Goal: Task Accomplishment & Management: Manage account settings

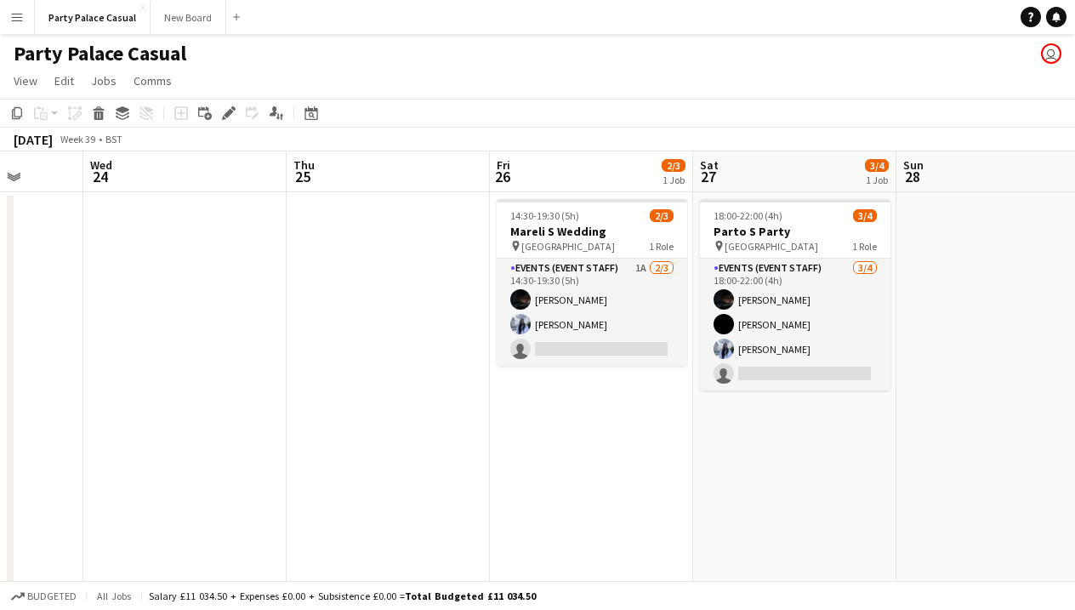
scroll to position [0, 528]
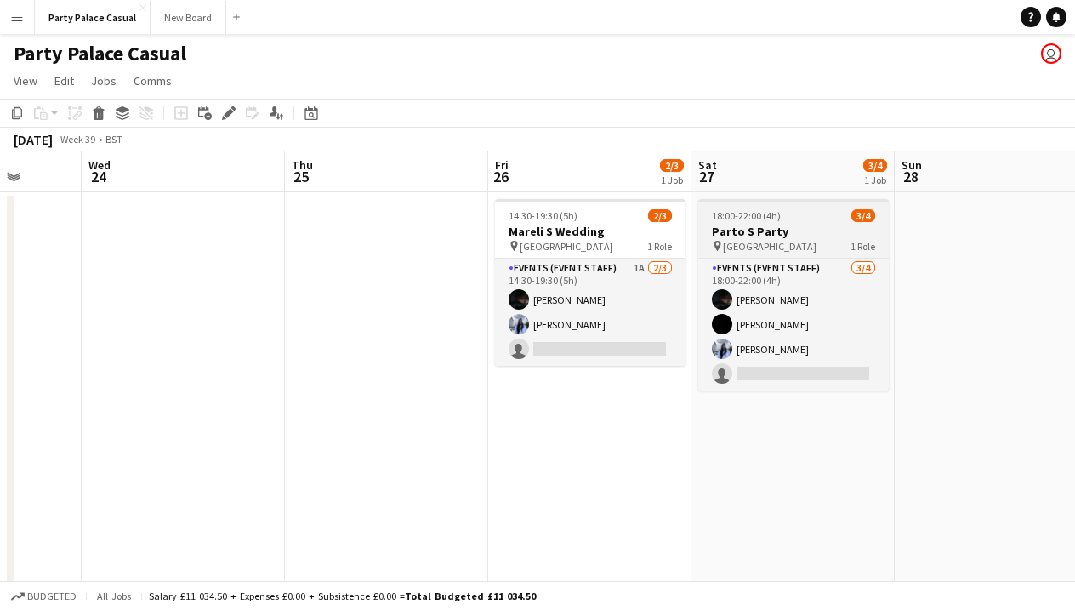
click at [809, 224] on h3 "Parto S Party" at bounding box center [793, 231] width 190 height 15
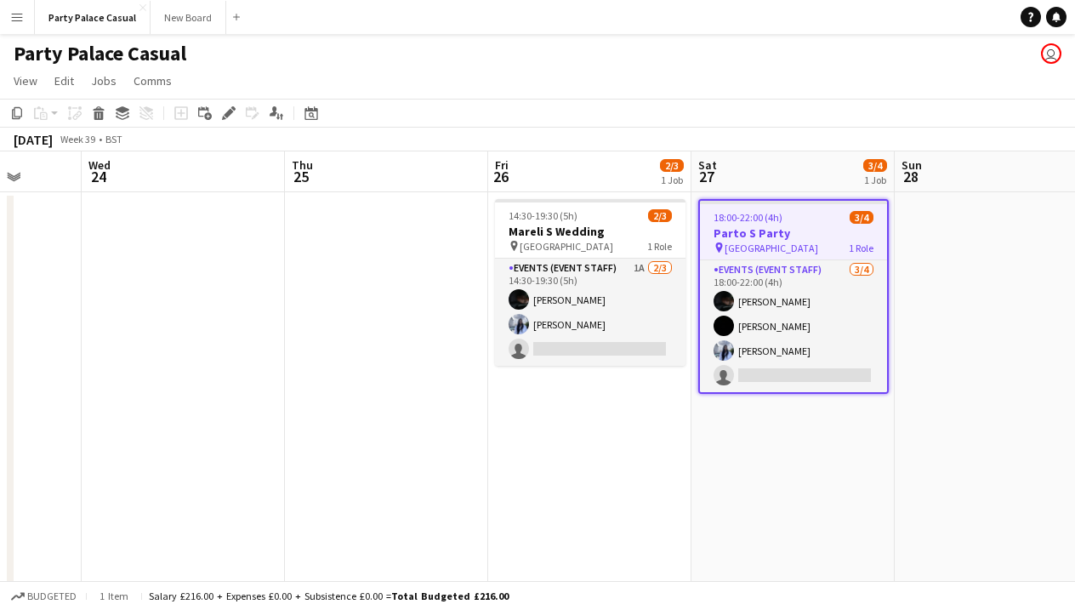
click at [809, 224] on app-job-card "18:00-22:00 (4h) 3/4 Parto S Party pin New Malden 1 Role Events (Event Staff) […" at bounding box center [793, 296] width 190 height 195
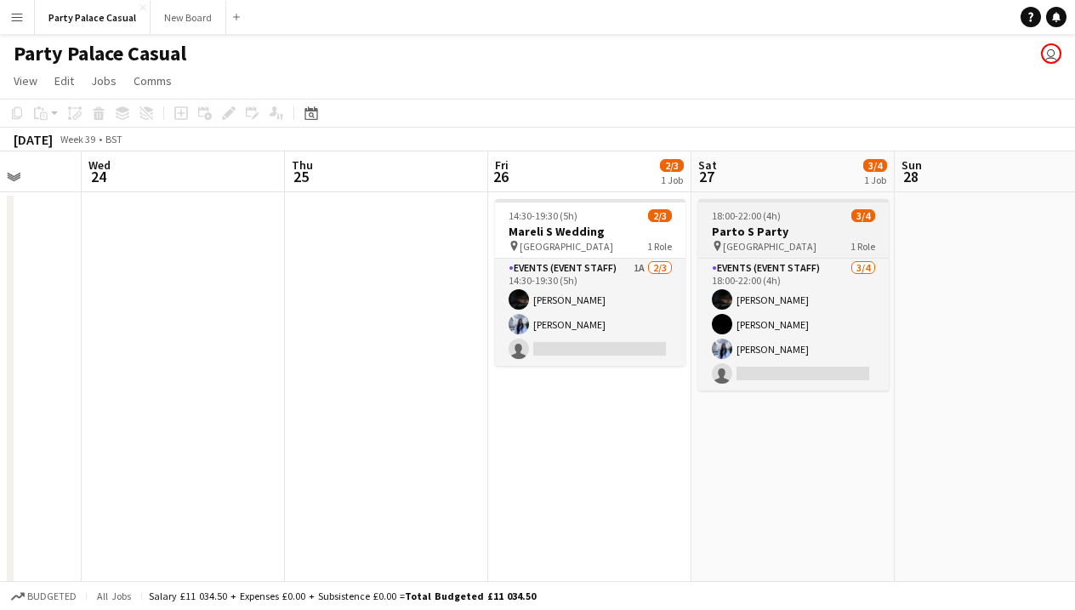
click at [809, 224] on h3 "Parto S Party" at bounding box center [793, 231] width 190 height 15
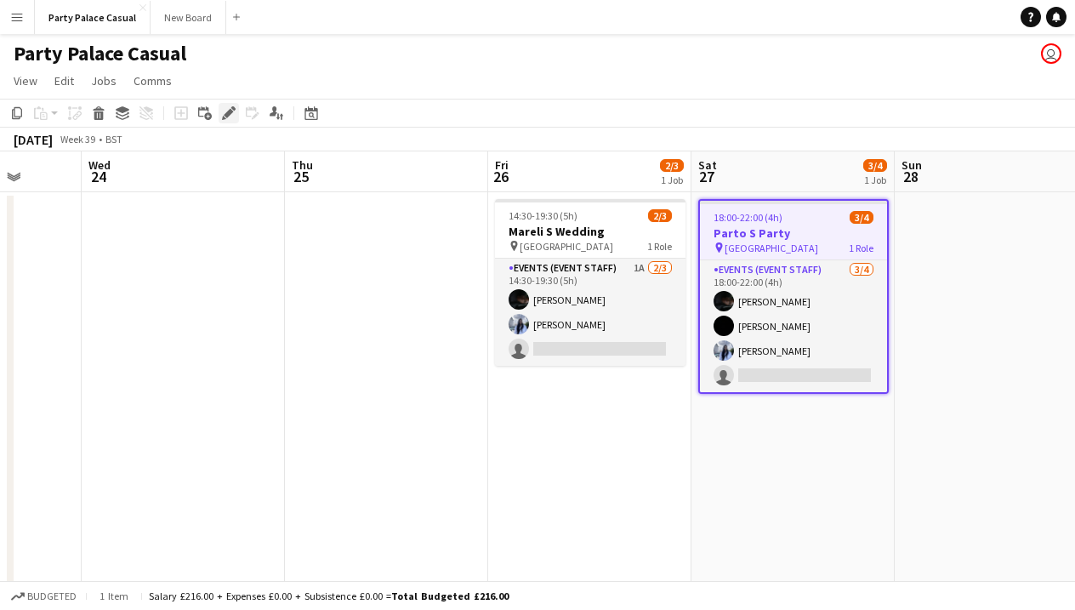
click at [232, 112] on icon at bounding box center [228, 113] width 9 height 9
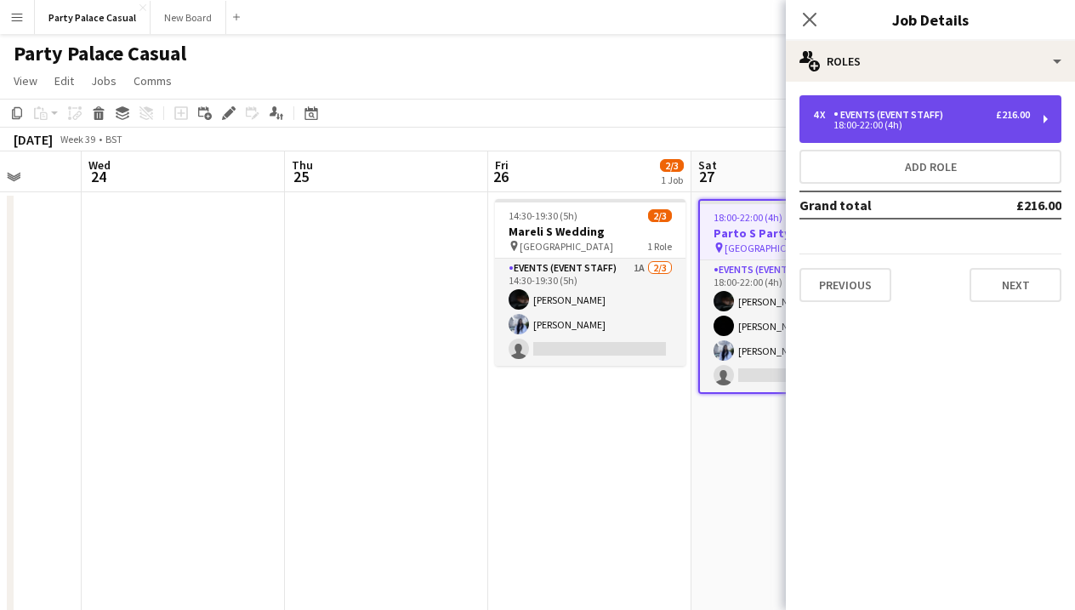
click at [958, 130] on div "4 x Events (Event Staff) £216.00 18:00-22:00 (4h)" at bounding box center [930, 119] width 262 height 48
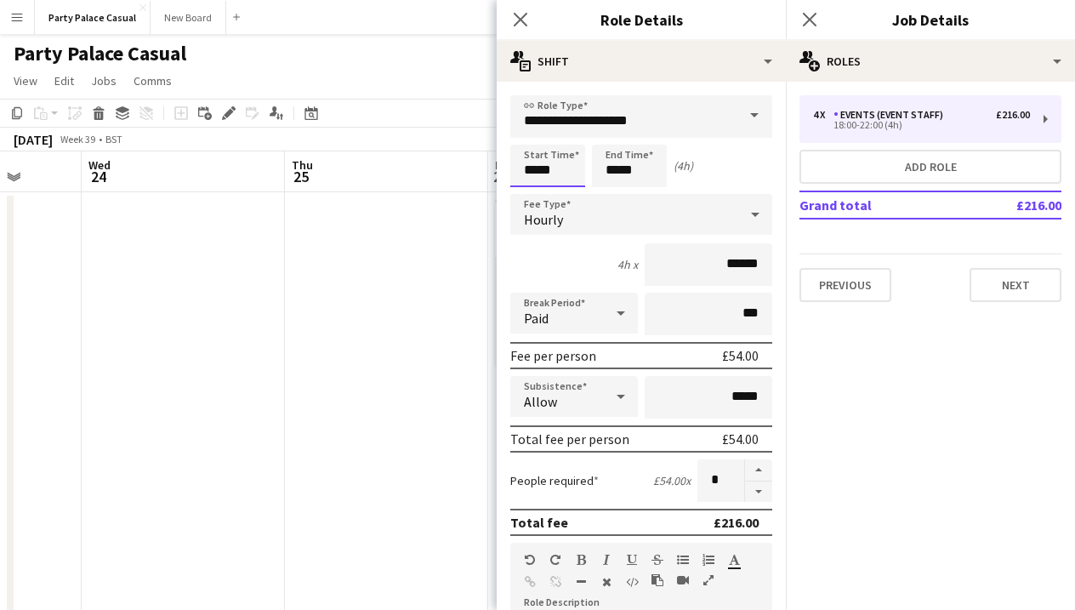
click at [536, 173] on input "*****" at bounding box center [547, 166] width 75 height 43
type input "*****"
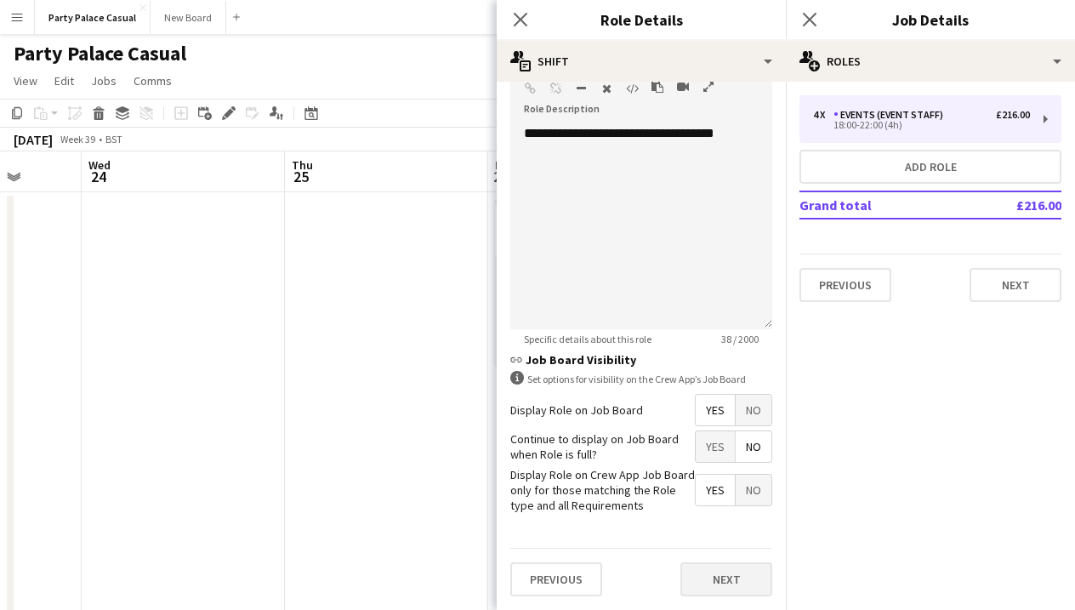
scroll to position [492, 0]
click at [732, 571] on button "Next" at bounding box center [726, 580] width 92 height 34
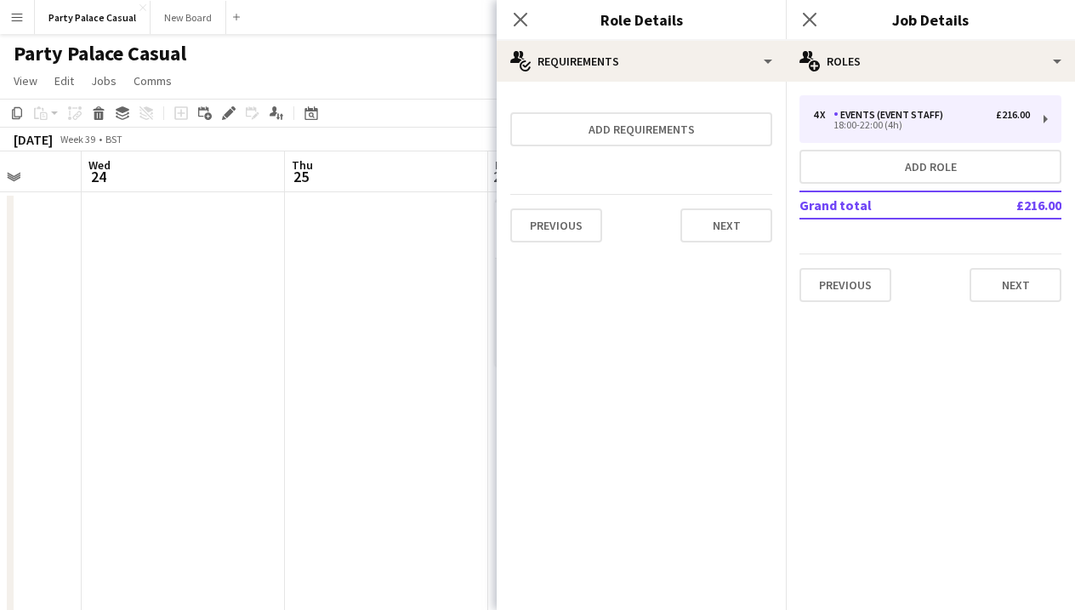
scroll to position [0, 0]
click at [1001, 269] on button "Next" at bounding box center [1015, 285] width 92 height 34
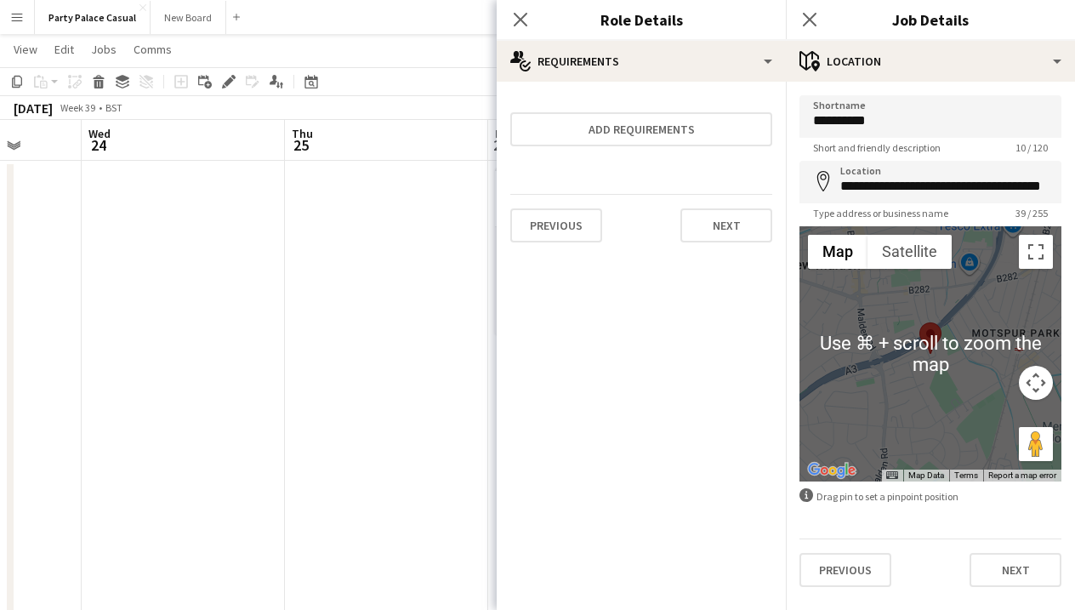
scroll to position [27, 0]
click at [1023, 565] on button "Next" at bounding box center [1015, 570] width 92 height 34
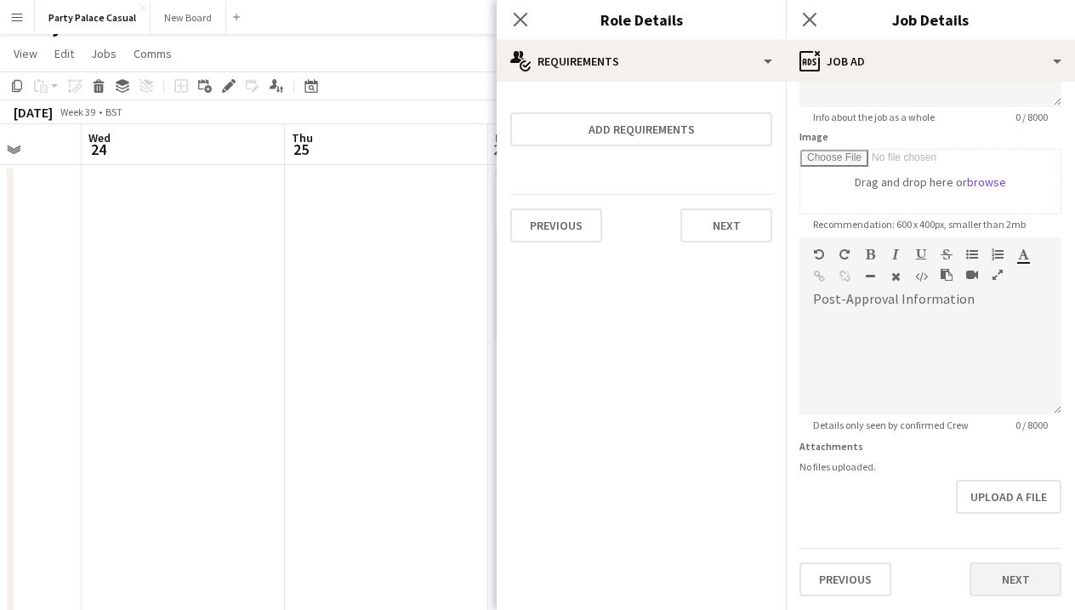
scroll to position [231, 0]
click at [1024, 585] on button "Next" at bounding box center [1015, 579] width 92 height 34
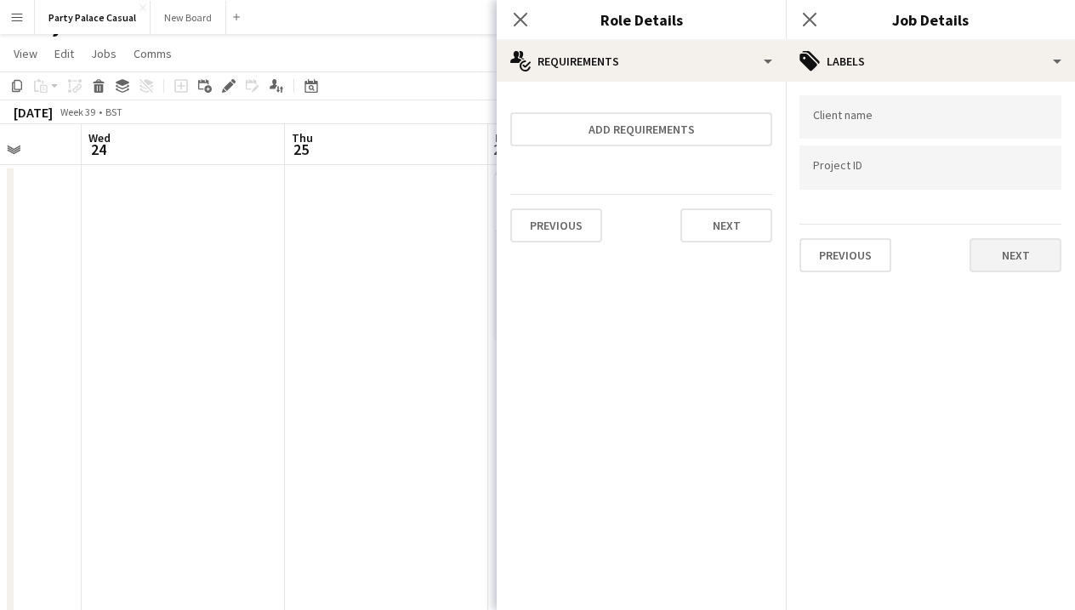
click at [1005, 249] on button "Next" at bounding box center [1015, 255] width 92 height 34
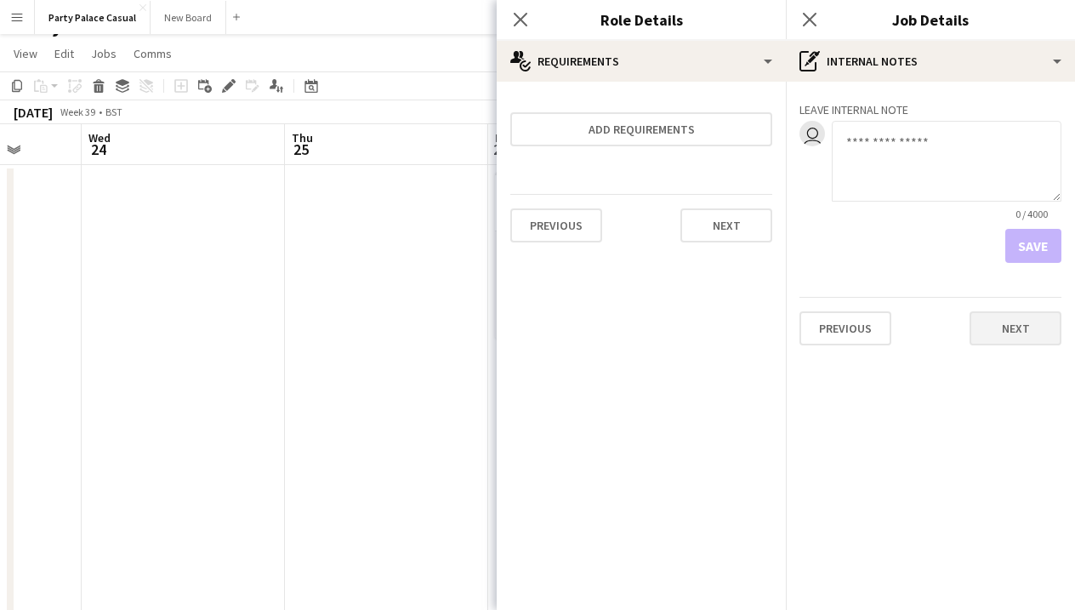
click at [1026, 315] on button "Next" at bounding box center [1015, 328] width 92 height 34
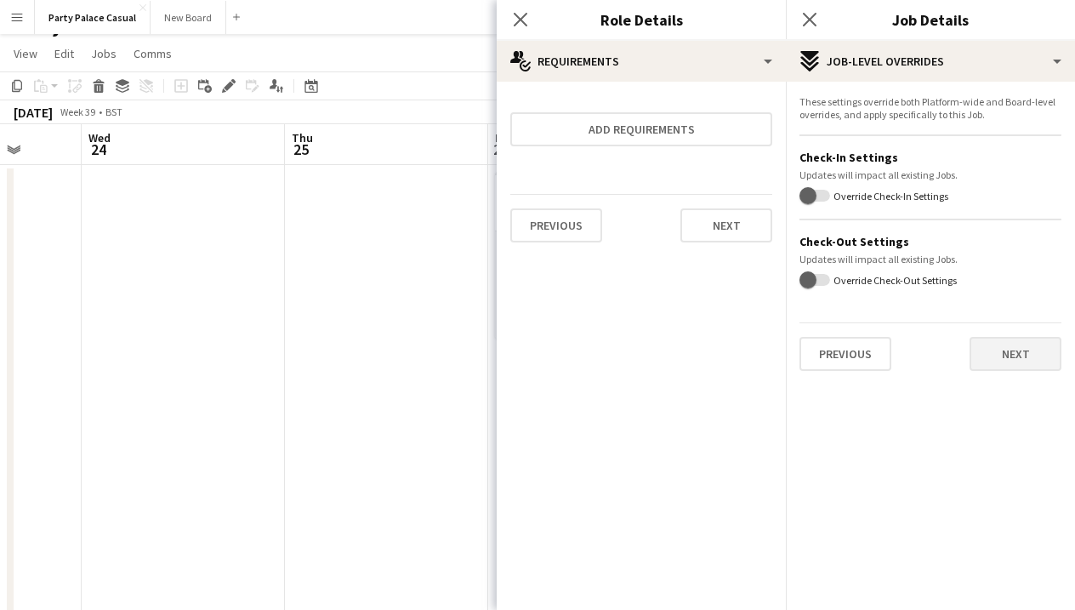
click at [1028, 347] on button "Next" at bounding box center [1015, 354] width 92 height 34
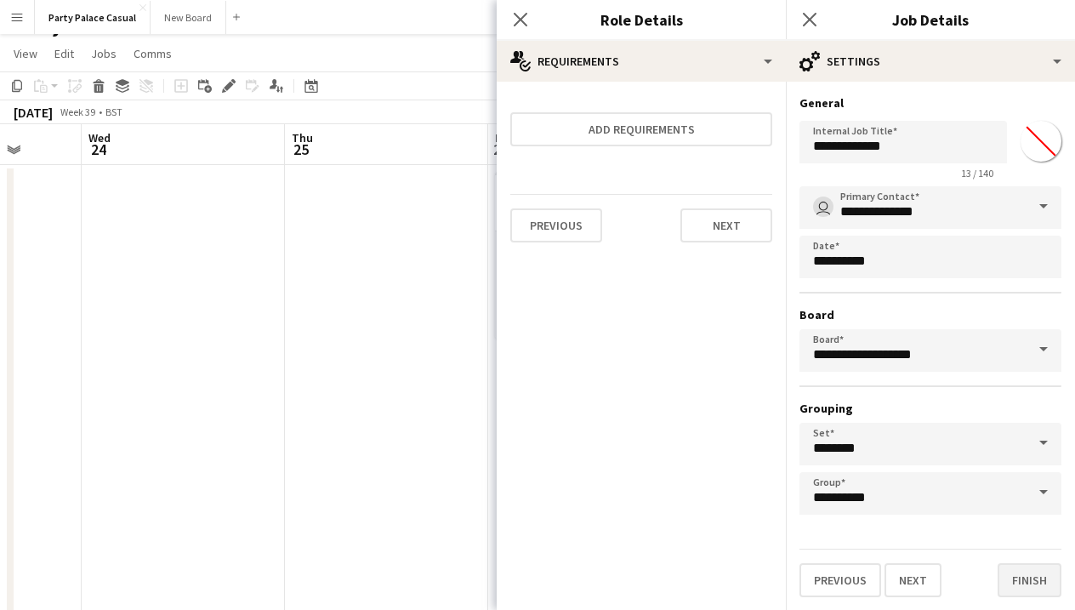
click at [1045, 572] on button "Finish" at bounding box center [1029, 580] width 64 height 34
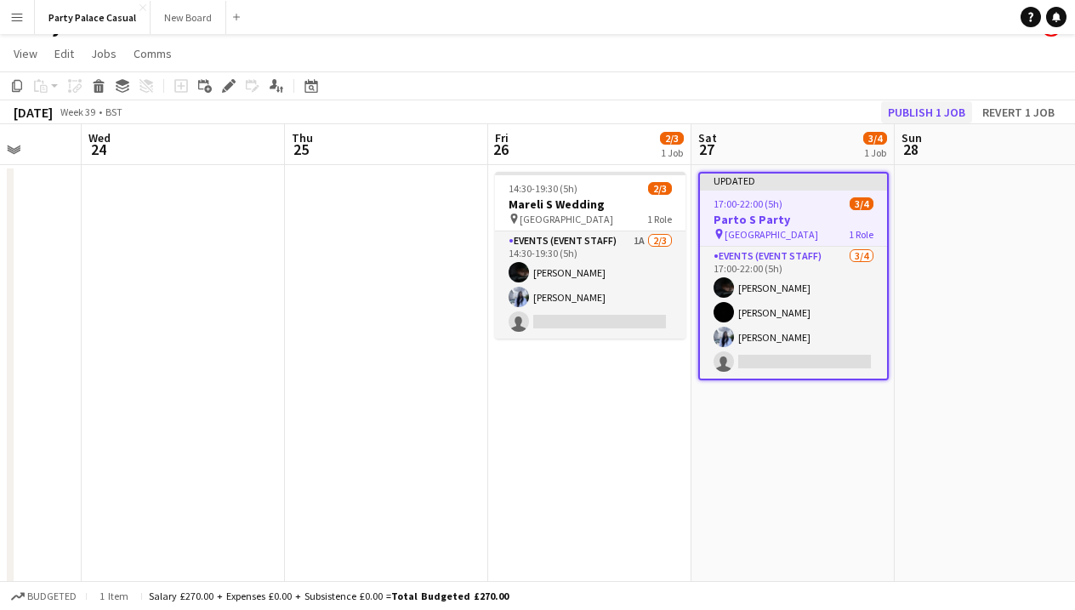
click at [930, 111] on button "Publish 1 job" at bounding box center [926, 112] width 91 height 22
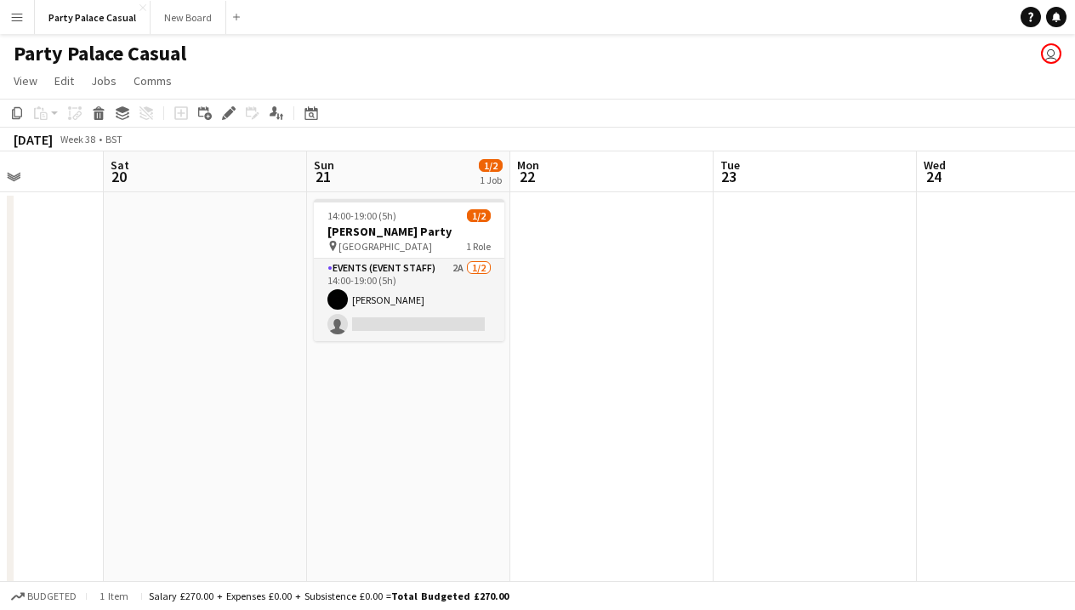
scroll to position [0, 496]
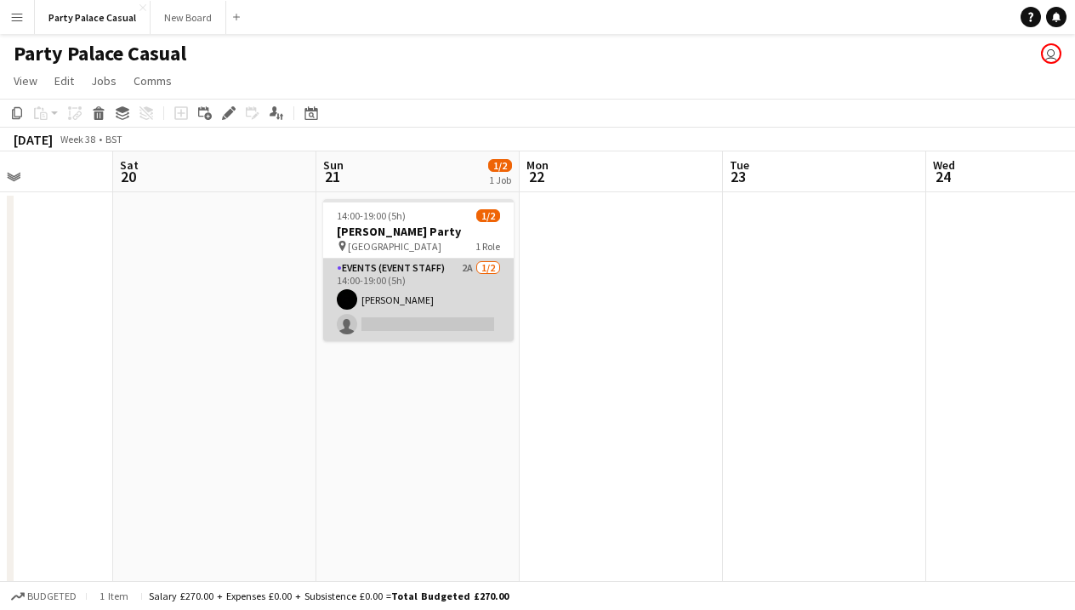
click at [408, 276] on app-card-role "Events (Event Staff) 2A [DATE] 14:00-19:00 (5h) [PERSON_NAME] single-neutral-ac…" at bounding box center [418, 299] width 190 height 82
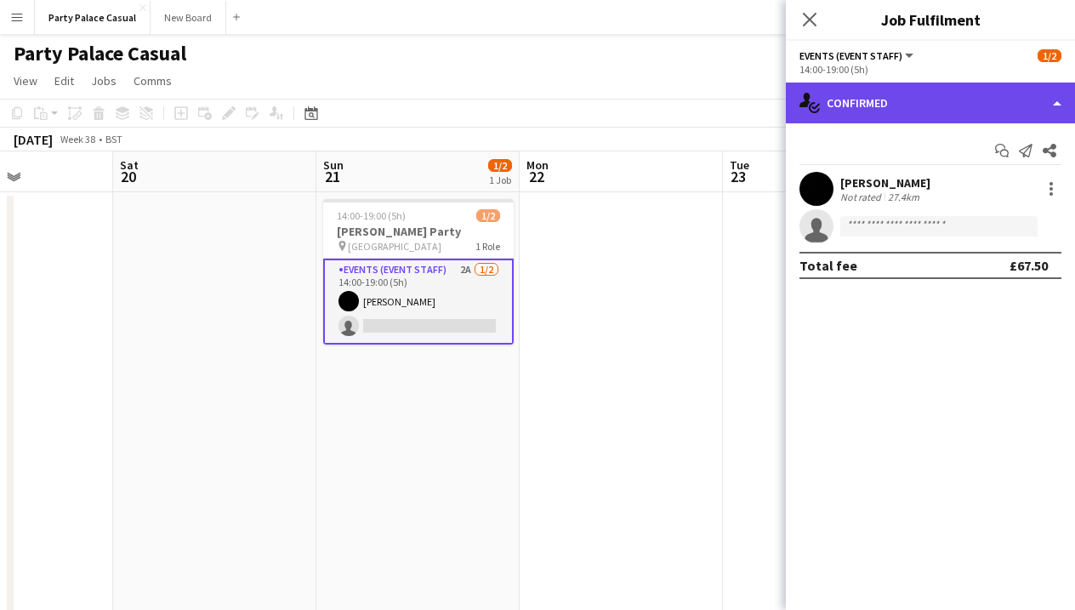
click at [927, 110] on div "single-neutral-actions-check-2 Confirmed" at bounding box center [929, 102] width 289 height 41
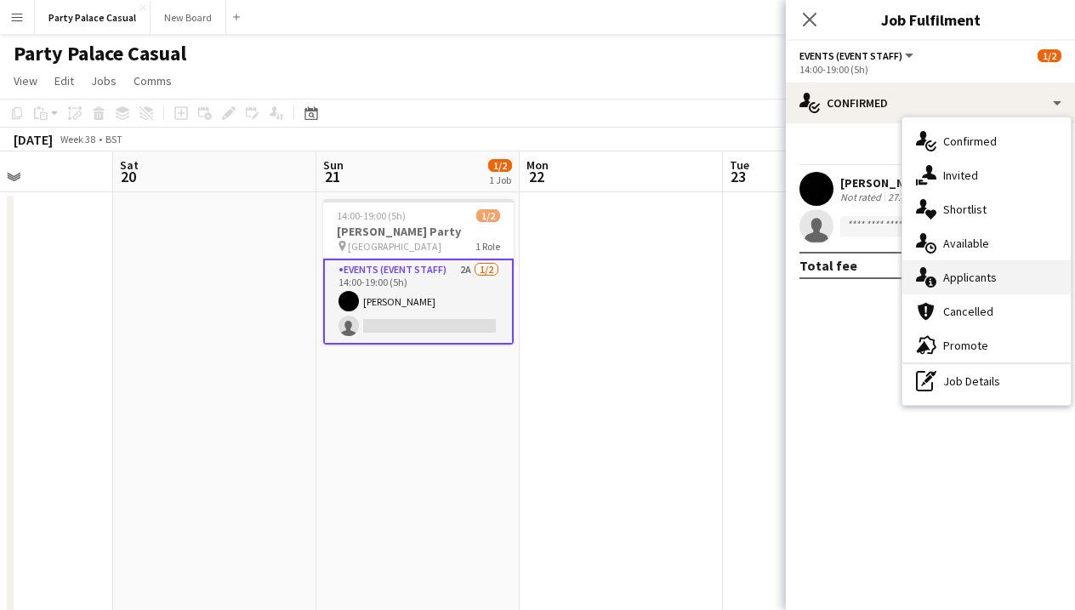
click at [974, 275] on span "Applicants" at bounding box center [970, 276] width 54 height 15
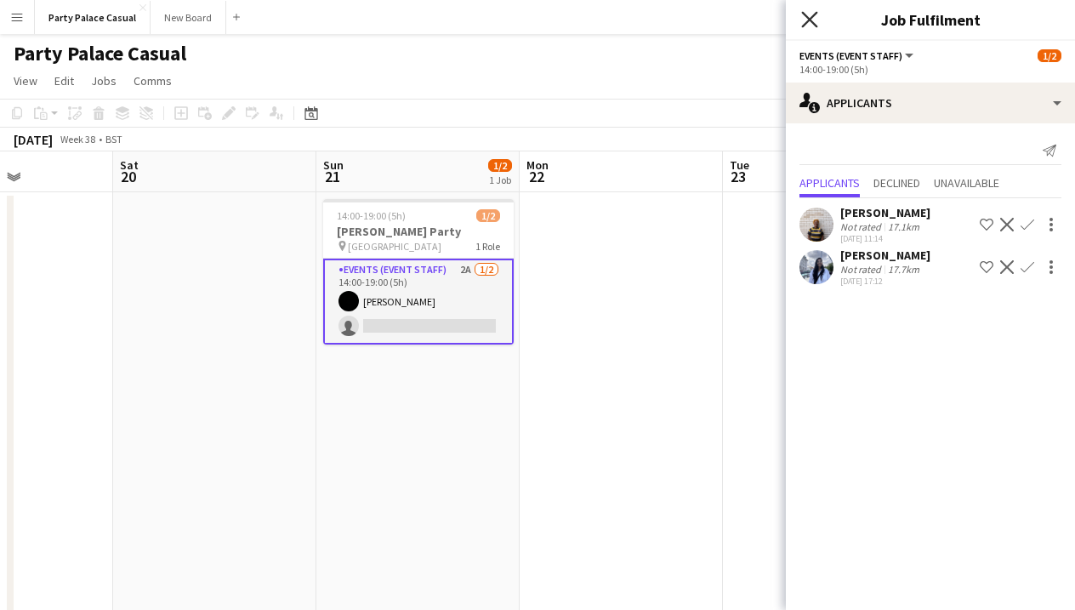
click at [803, 25] on icon "Close pop-in" at bounding box center [809, 19] width 16 height 16
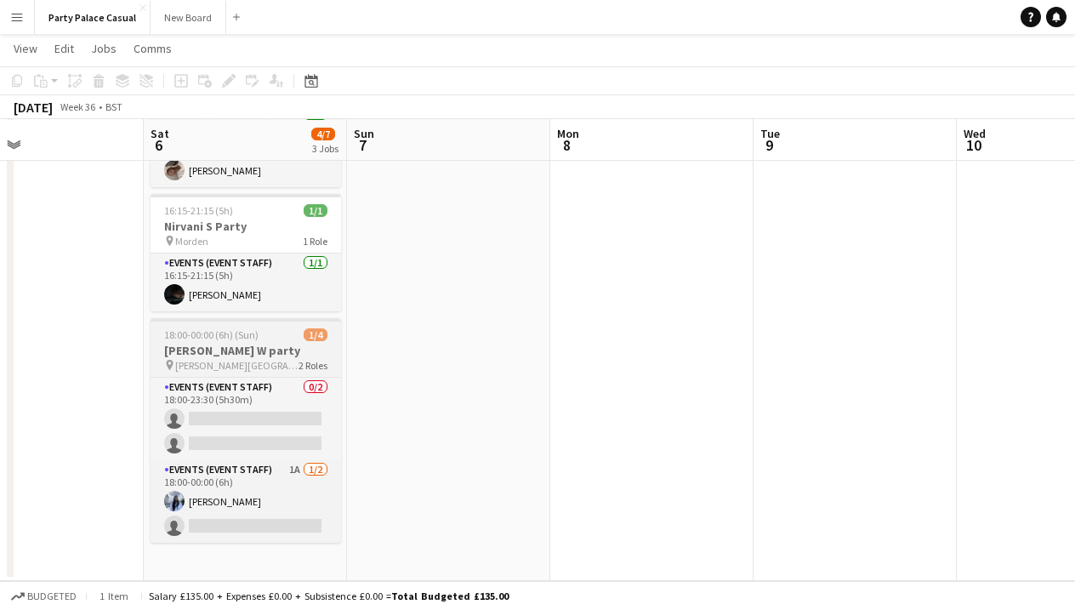
scroll to position [152, 0]
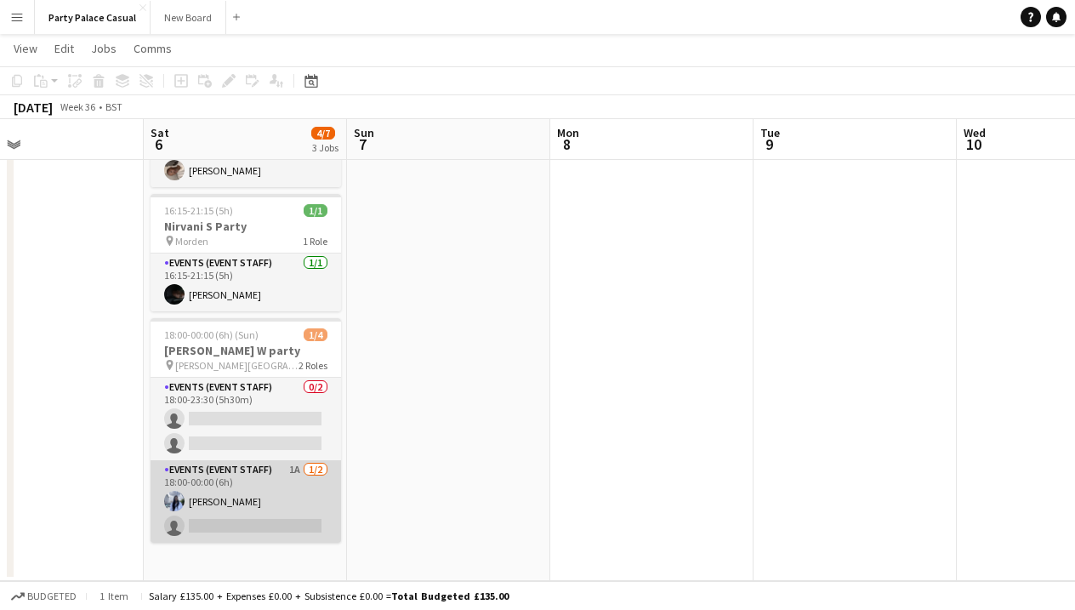
click at [262, 472] on app-card-role "Events (Event Staff) 1A [DATE] 18:00-00:00 (6h) [PERSON_NAME] single-neutral-ac…" at bounding box center [245, 501] width 190 height 82
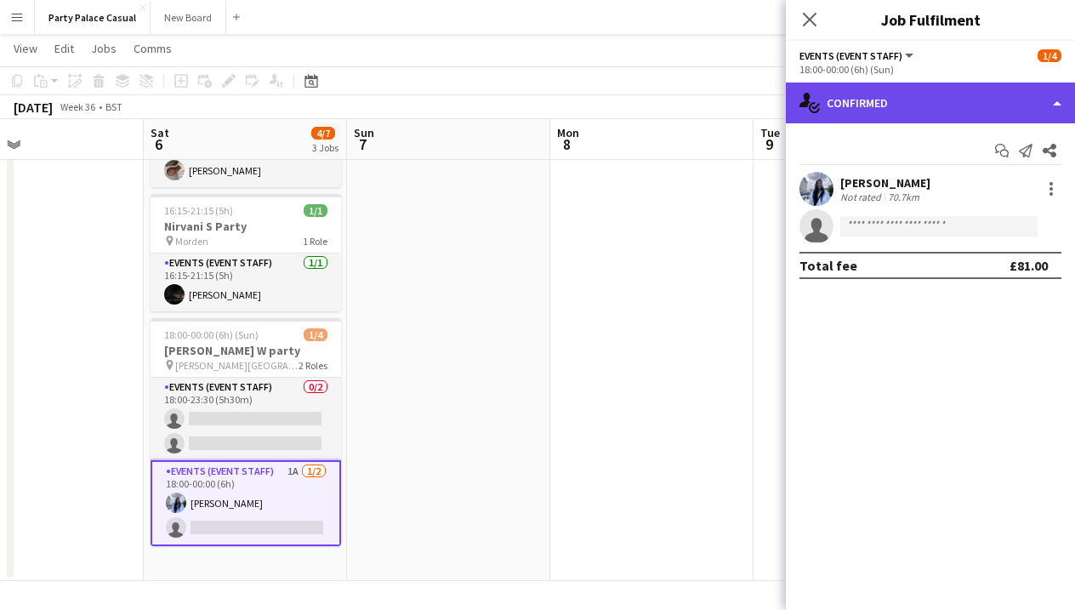
click at [963, 109] on div "single-neutral-actions-check-2 Confirmed" at bounding box center [929, 102] width 289 height 41
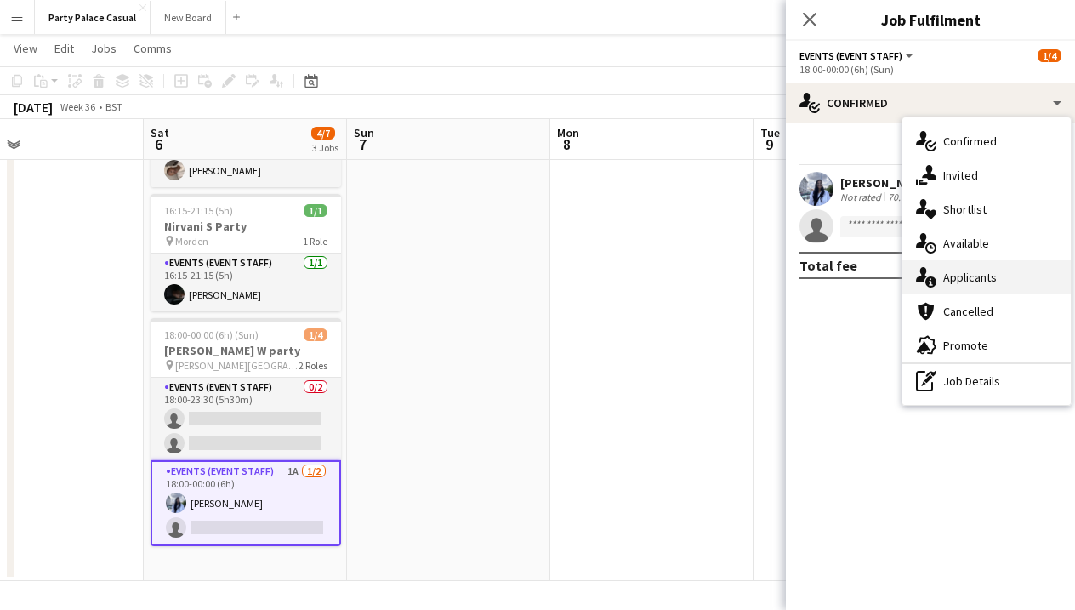
click at [1000, 266] on div "single-neutral-actions-information Applicants" at bounding box center [986, 277] width 168 height 34
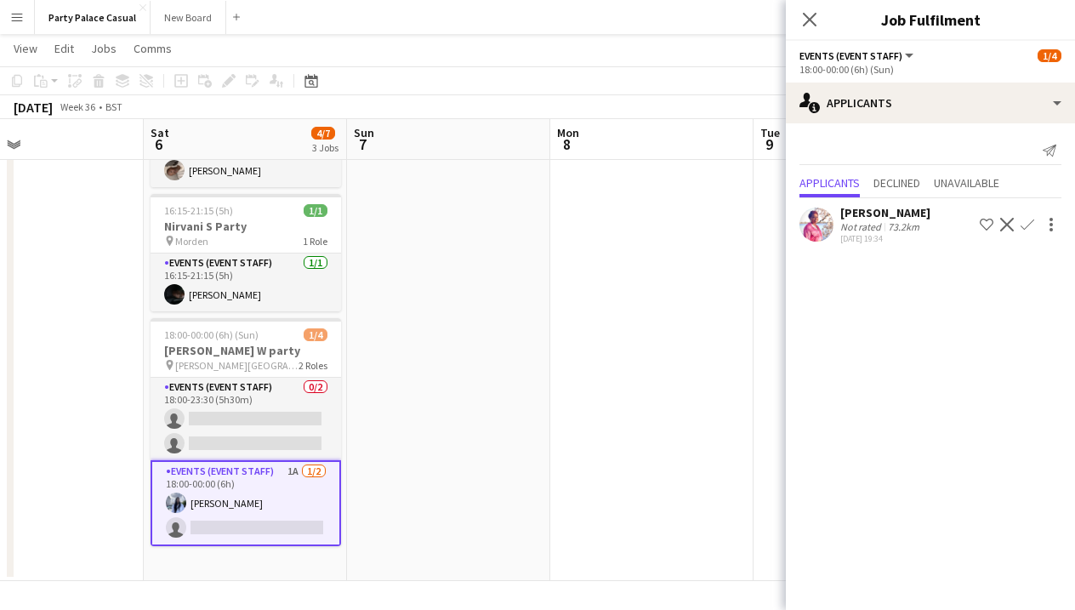
click at [1023, 227] on app-icon "Confirm" at bounding box center [1027, 225] width 14 height 14
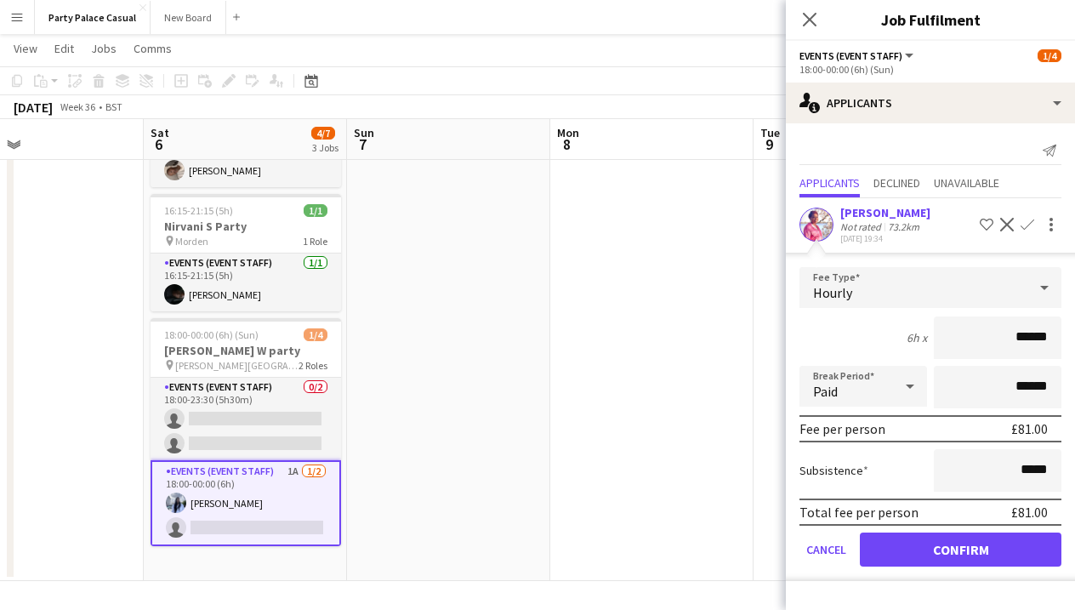
click at [1012, 547] on button "Confirm" at bounding box center [959, 549] width 201 height 34
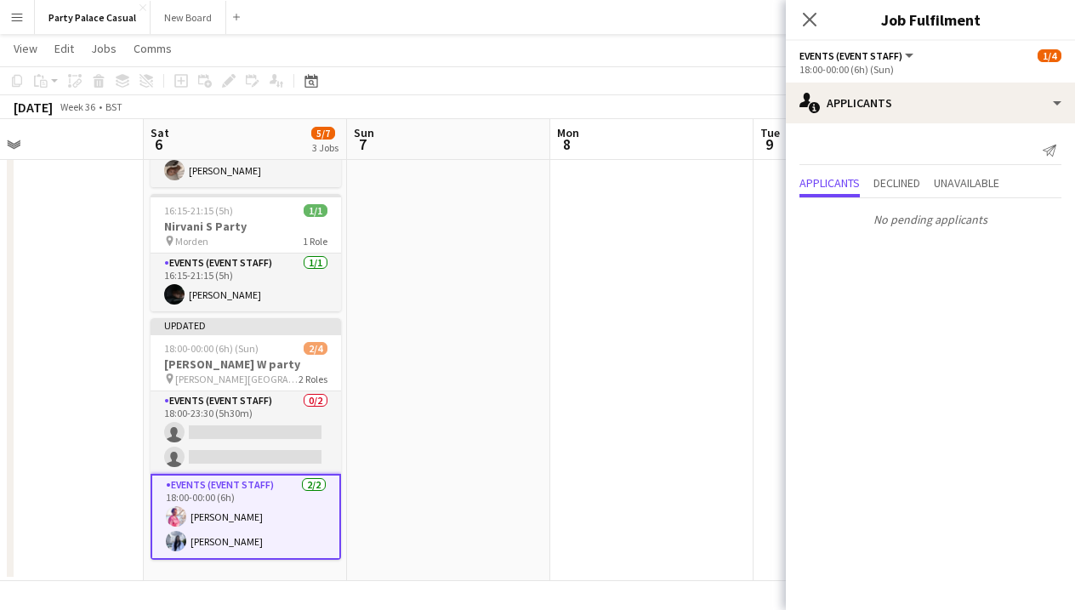
click at [726, 208] on app-date-cell at bounding box center [651, 309] width 203 height 542
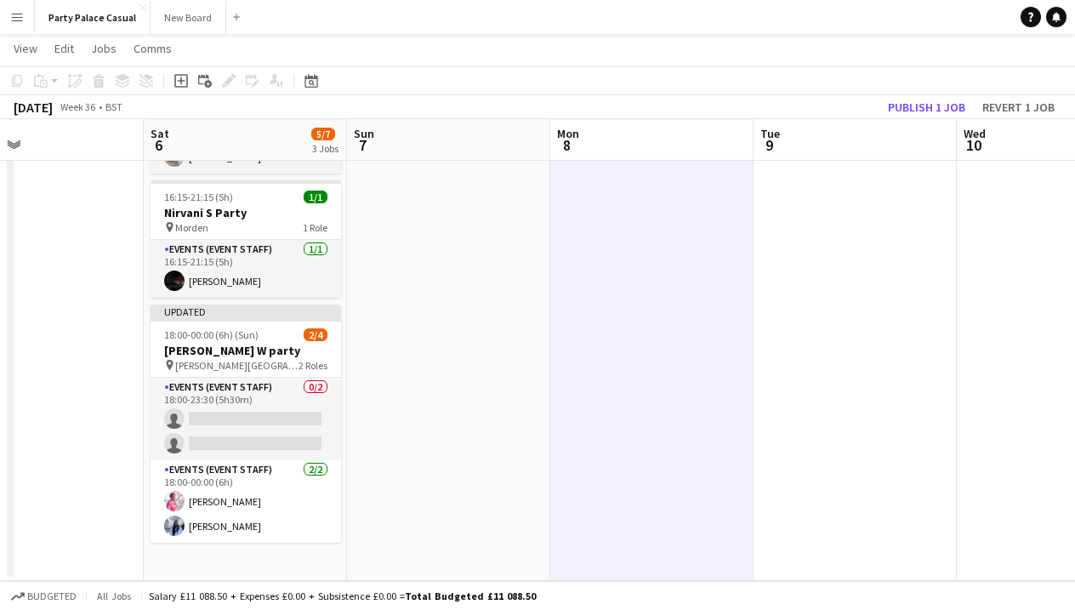
scroll to position [166, 0]
click at [929, 99] on button "Publish 1 job" at bounding box center [926, 107] width 91 height 22
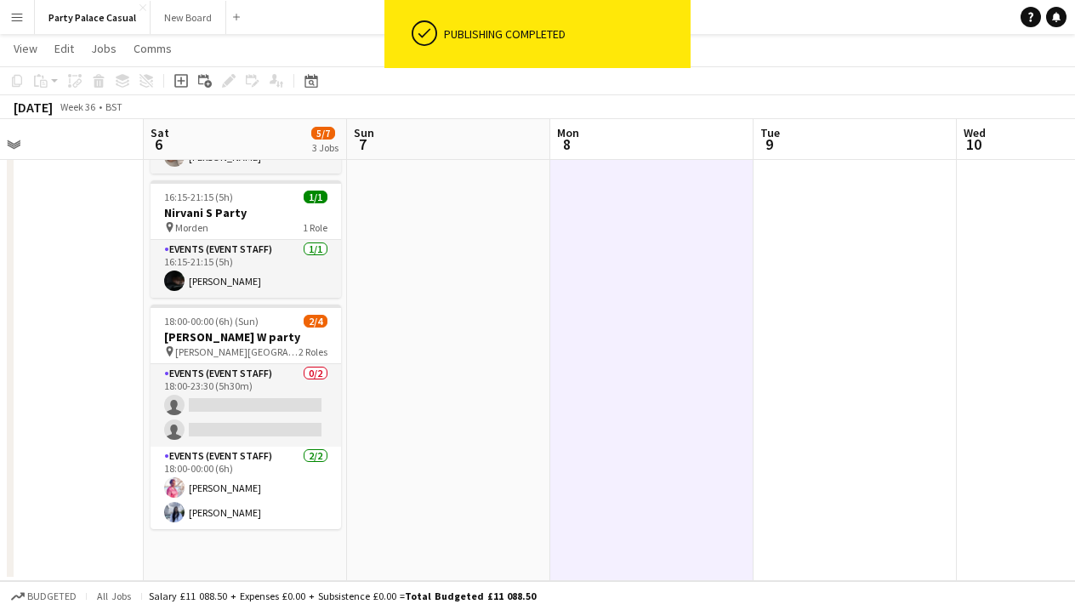
click at [751, 60] on app-page-menu "View Day view expanded Day view collapsed Month view Date picker Jump to [DATE]…" at bounding box center [537, 50] width 1075 height 32
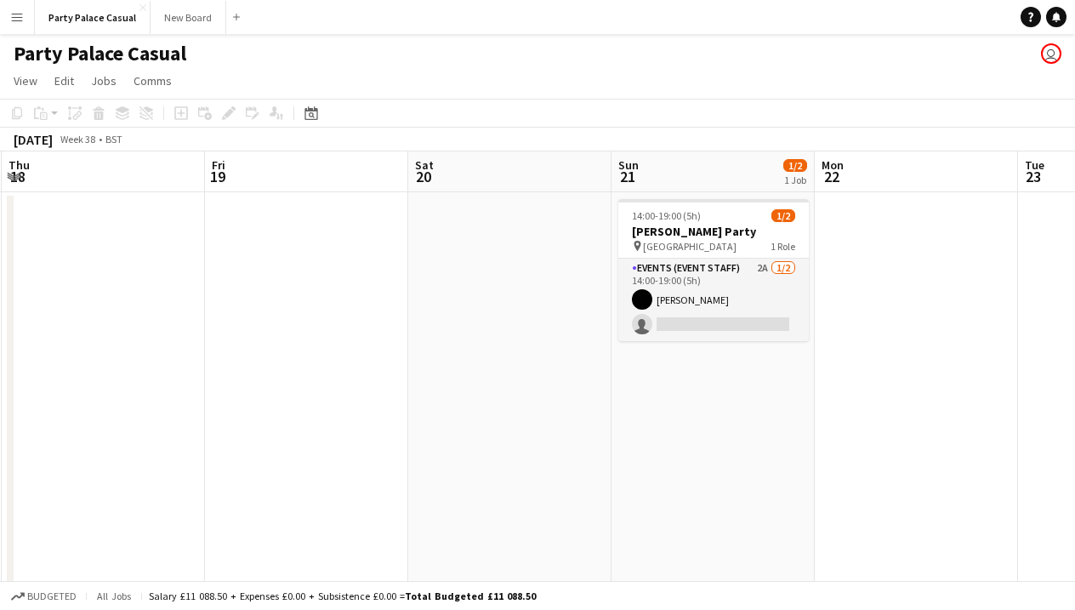
scroll to position [0, 816]
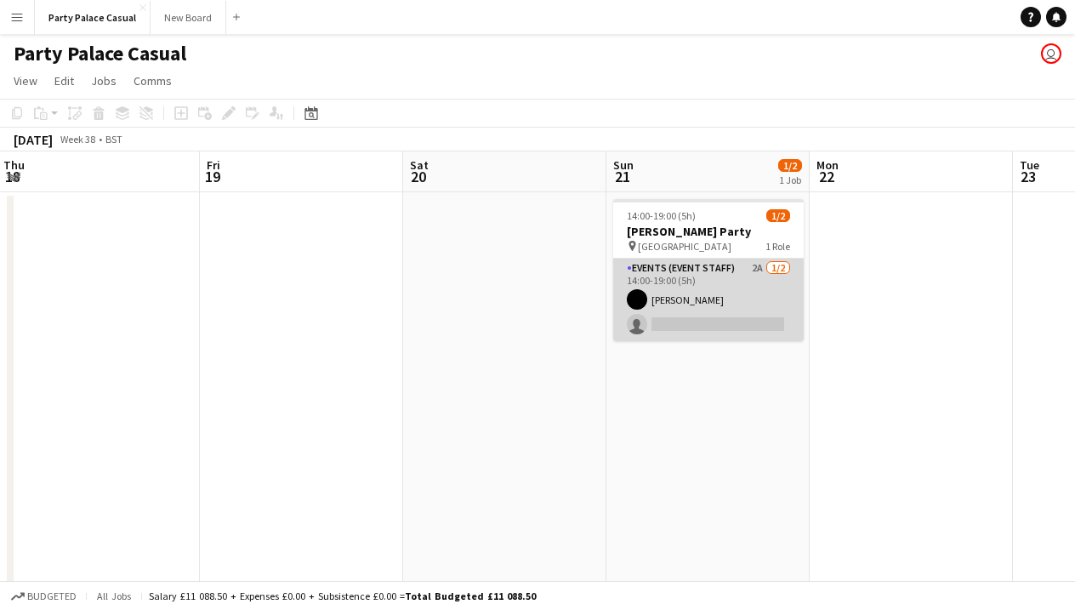
click at [688, 265] on app-card-role "Events (Event Staff) 2A [DATE] 14:00-19:00 (5h) [PERSON_NAME] single-neutral-ac…" at bounding box center [708, 299] width 190 height 82
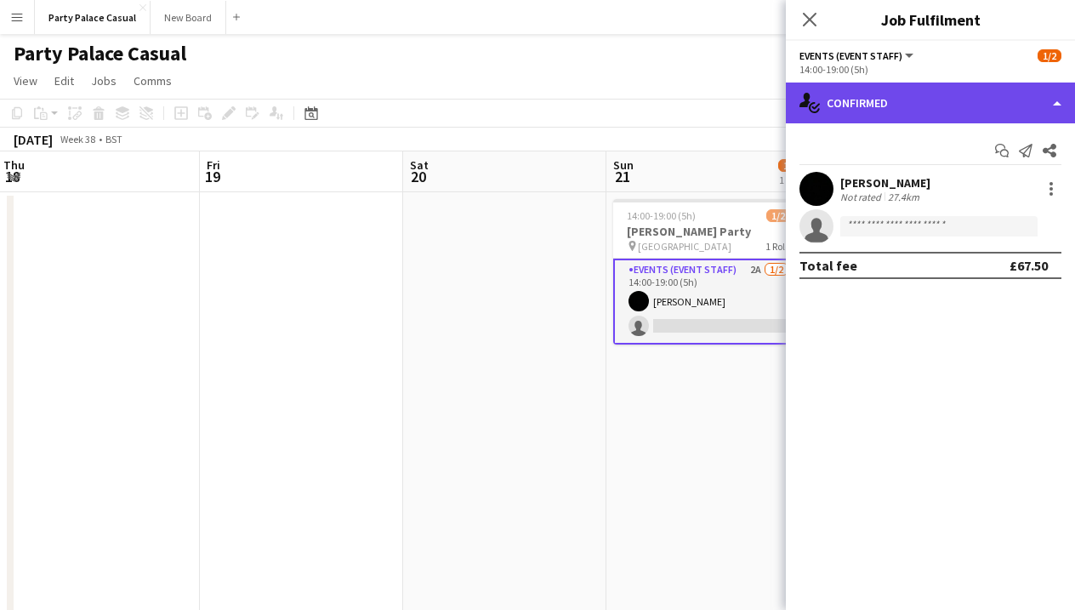
click at [929, 114] on div "single-neutral-actions-check-2 Confirmed" at bounding box center [929, 102] width 289 height 41
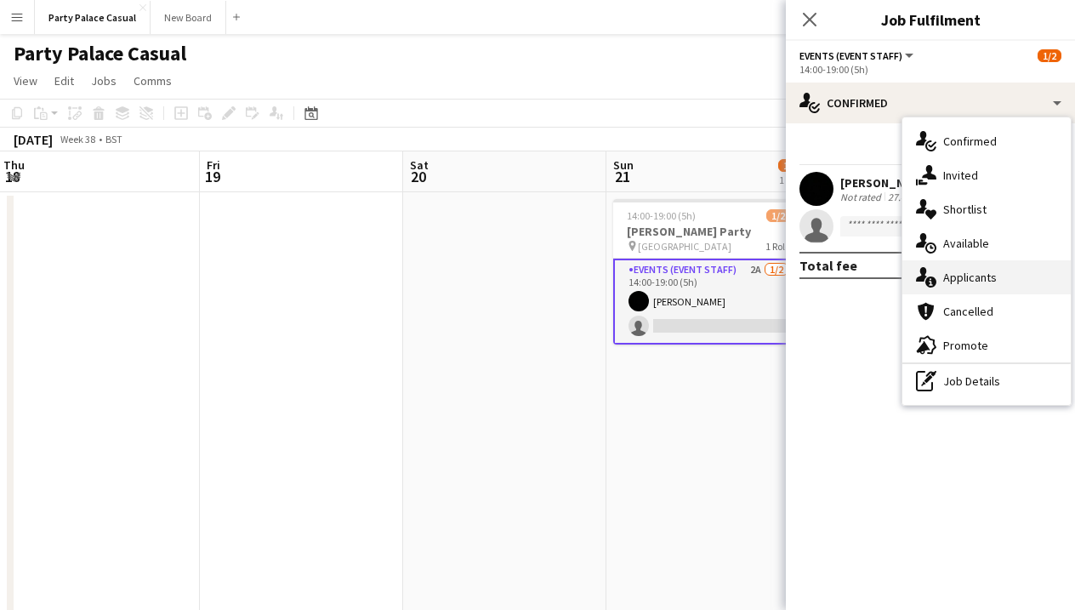
click at [984, 275] on span "Applicants" at bounding box center [970, 276] width 54 height 15
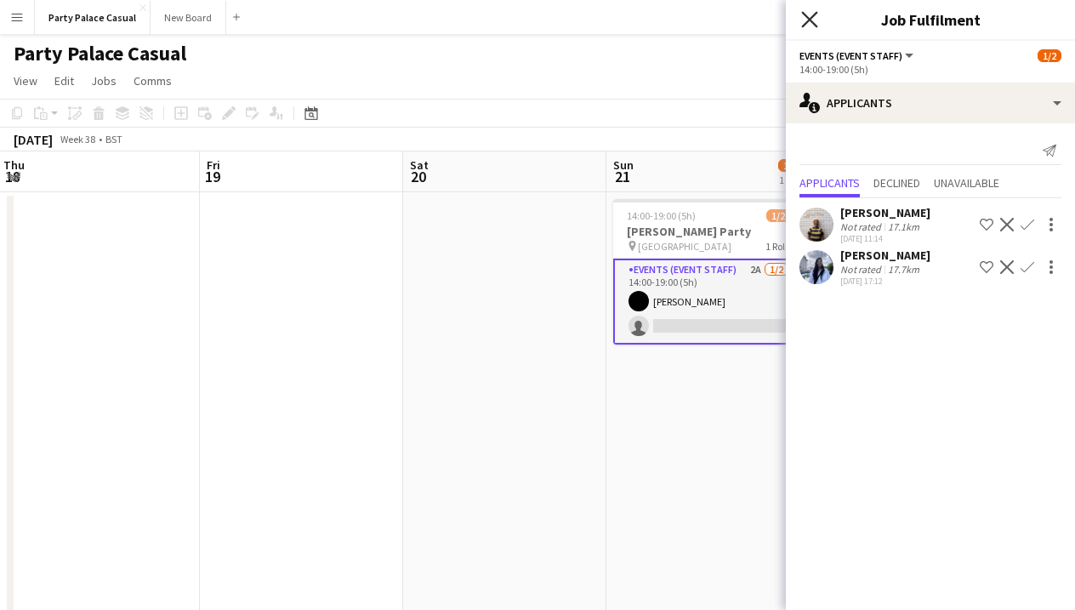
click at [810, 20] on icon at bounding box center [809, 19] width 16 height 16
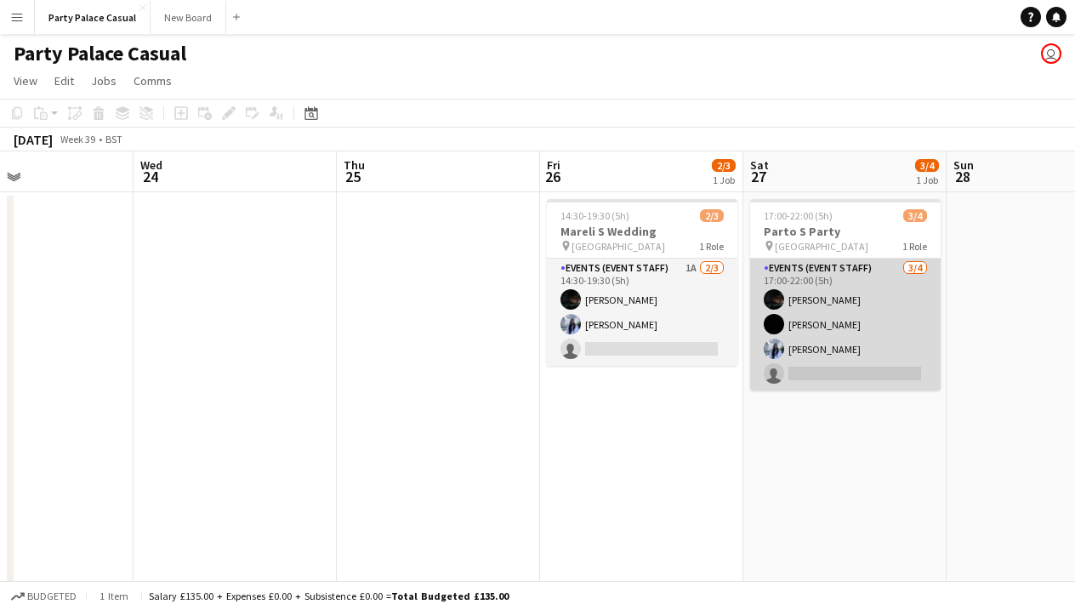
scroll to position [0, 682]
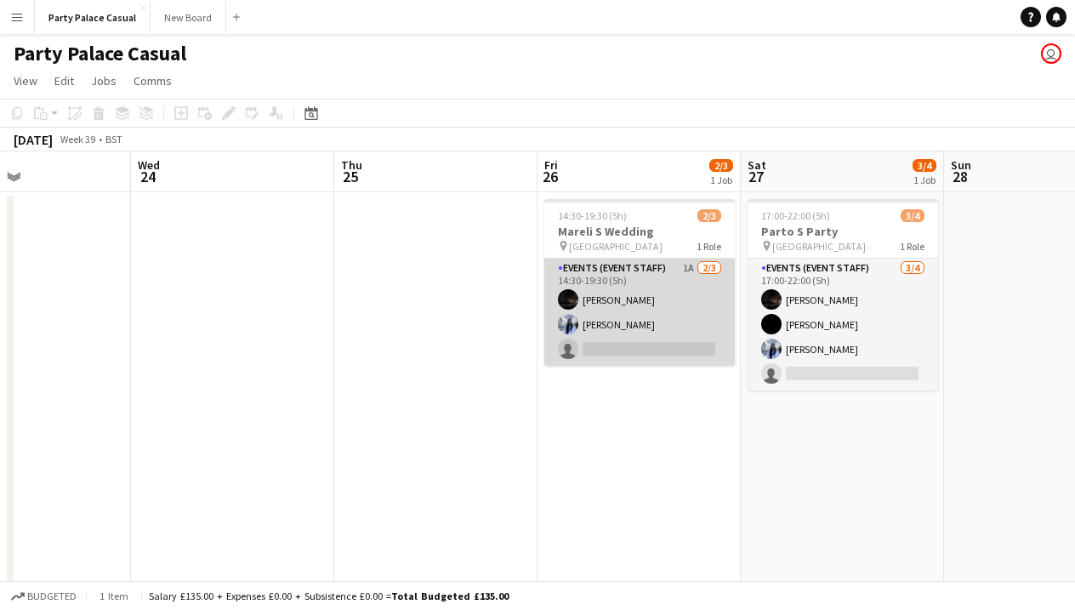
click at [686, 277] on app-card-role "Events (Event Staff) 1A [DATE] 14:30-19:30 (5h) Eziafa Iwe [PERSON_NAME] single…" at bounding box center [639, 311] width 190 height 107
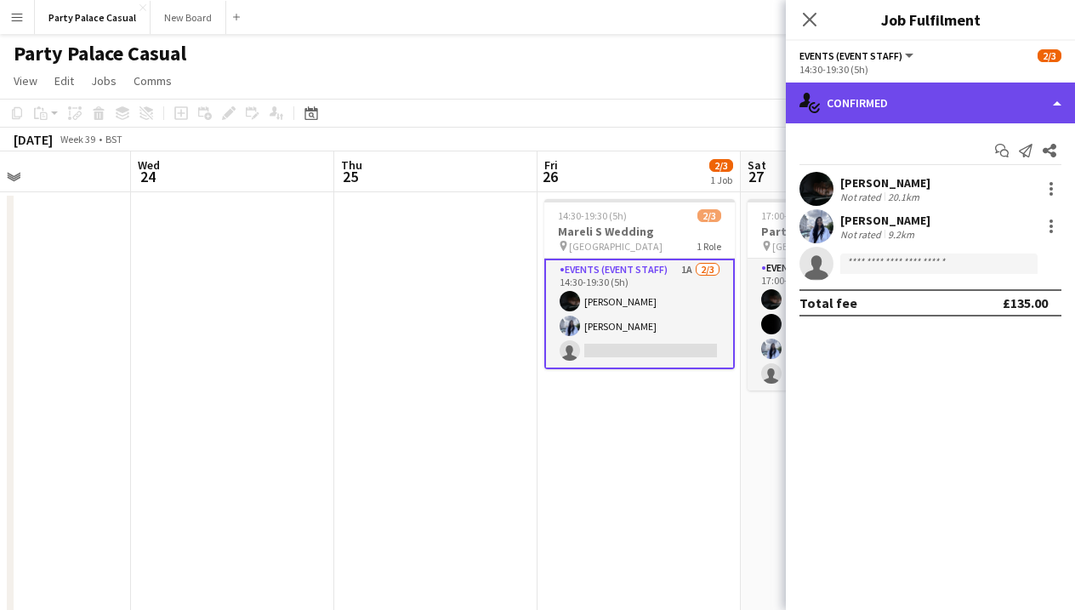
click at [865, 107] on div "single-neutral-actions-check-2 Confirmed" at bounding box center [929, 102] width 289 height 41
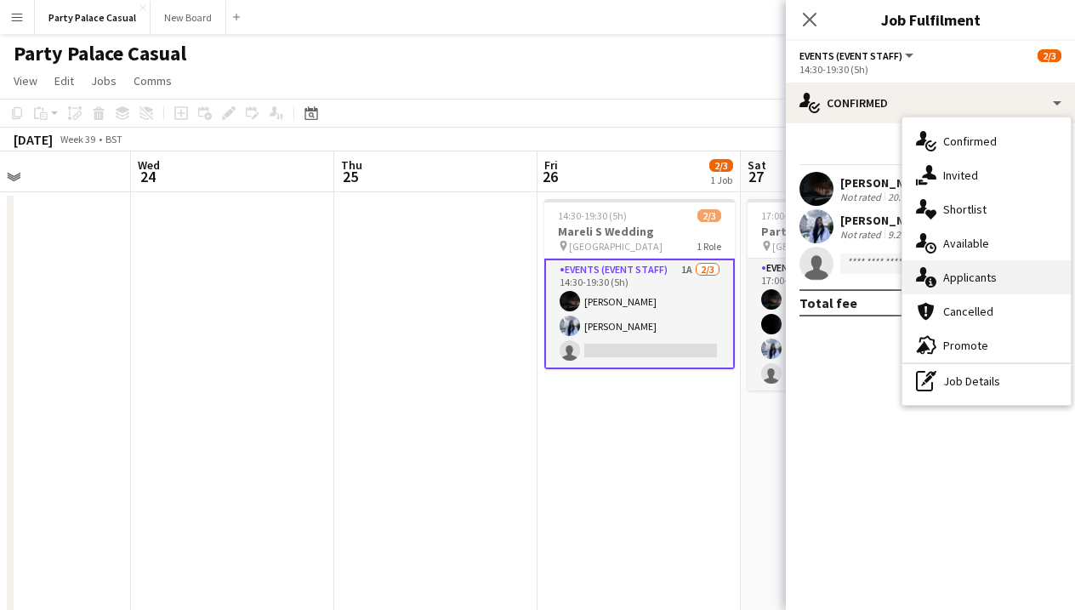
click at [953, 274] on span "Applicants" at bounding box center [970, 276] width 54 height 15
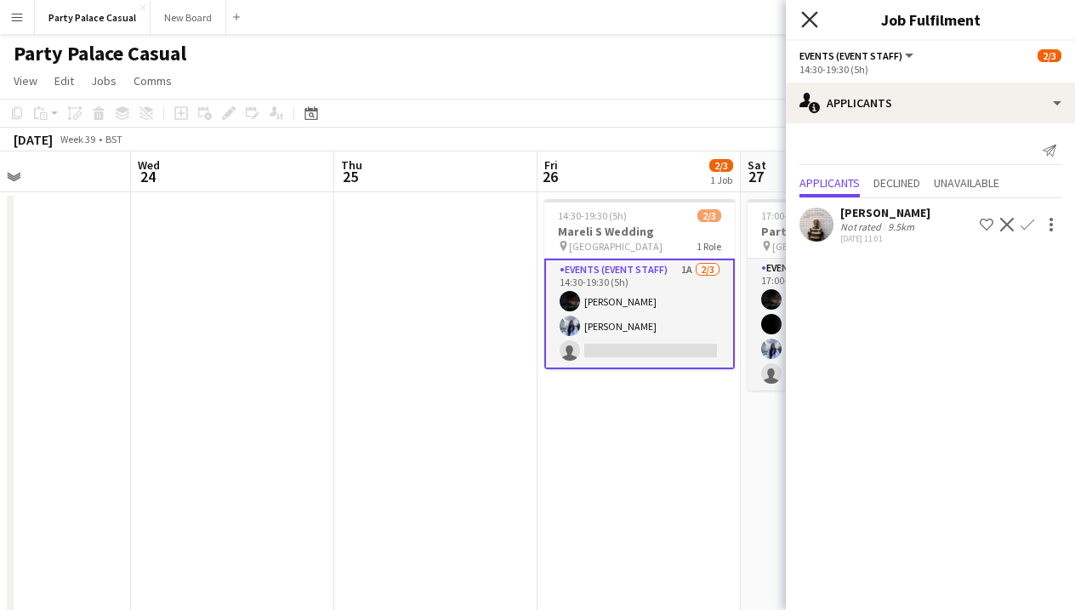
click at [814, 19] on icon "Close pop-in" at bounding box center [809, 19] width 16 height 16
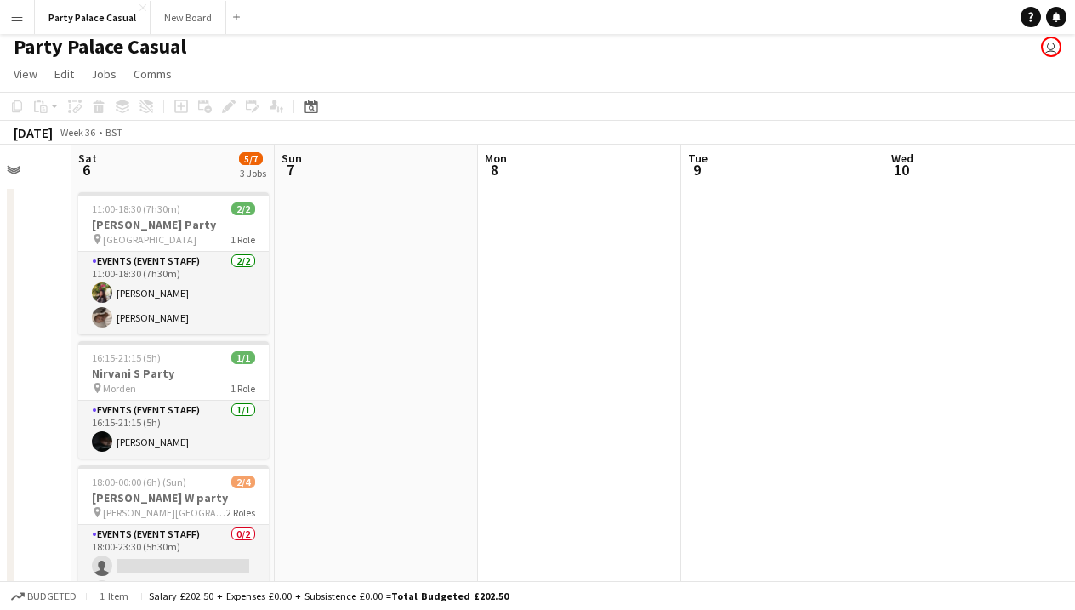
scroll to position [0, 512]
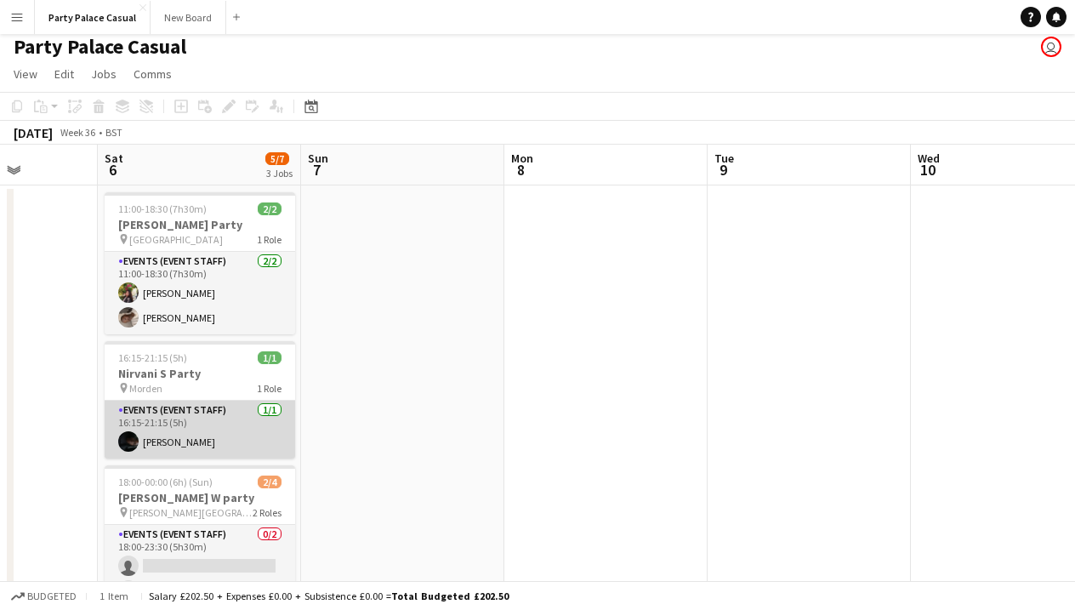
click at [188, 445] on app-card-role "Events (Event Staff) [DATE] 16:15-21:15 (5h) [PERSON_NAME]" at bounding box center [200, 429] width 190 height 58
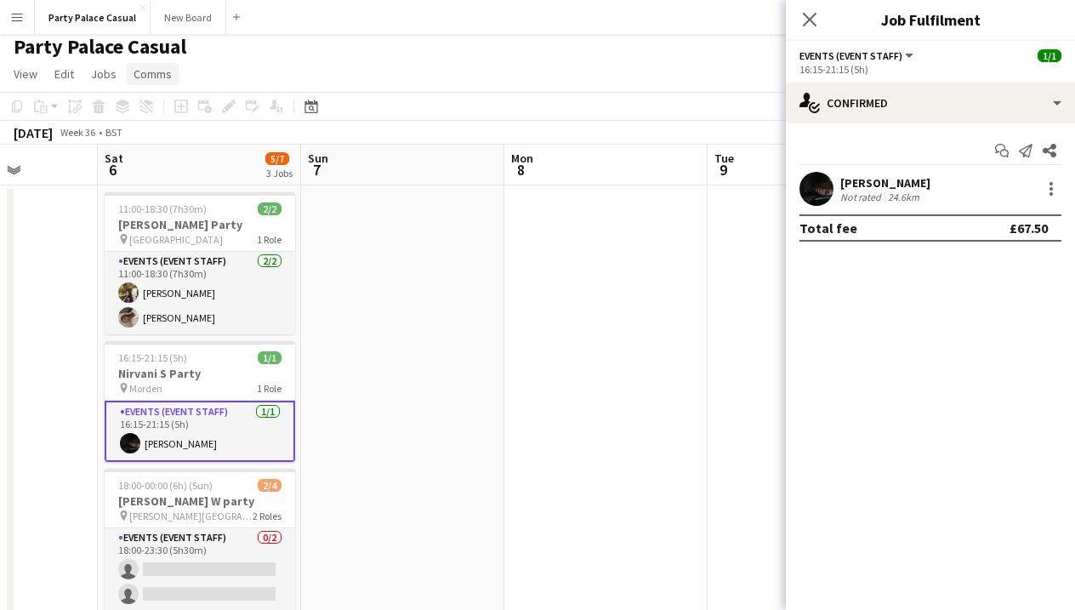
click at [166, 79] on span "Comms" at bounding box center [152, 73] width 38 height 15
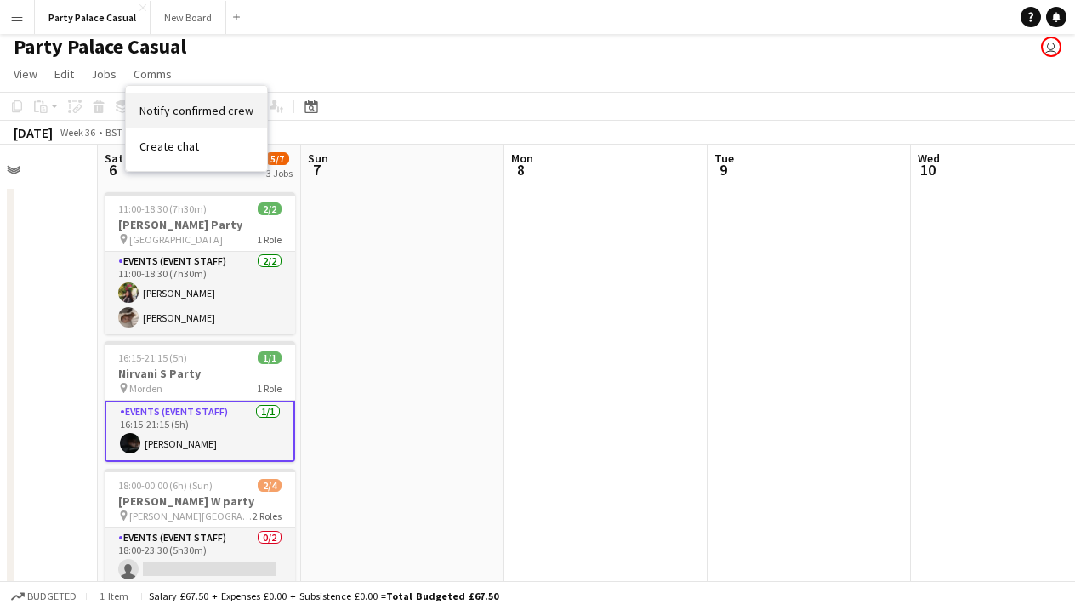
click at [181, 105] on span "Notify confirmed crew" at bounding box center [196, 110] width 114 height 15
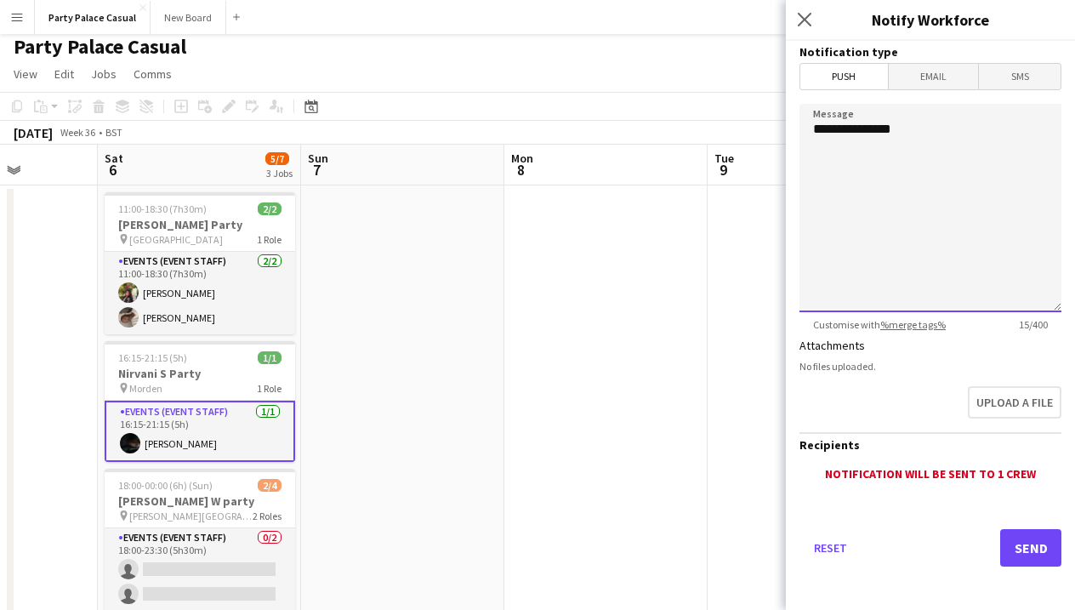
click at [935, 139] on textarea "**********" at bounding box center [930, 208] width 262 height 208
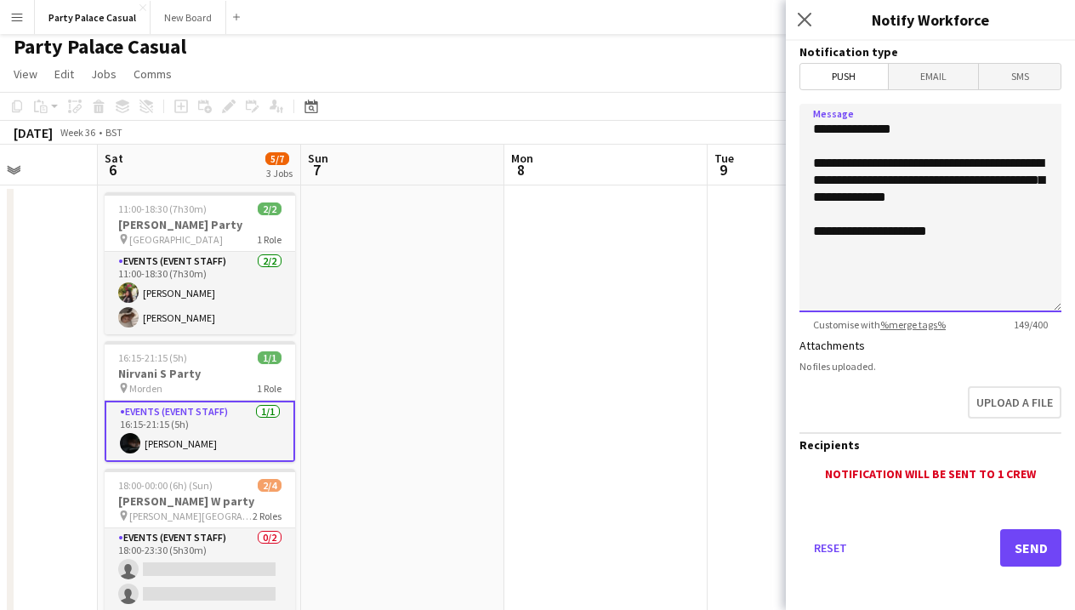
paste textarea "**********"
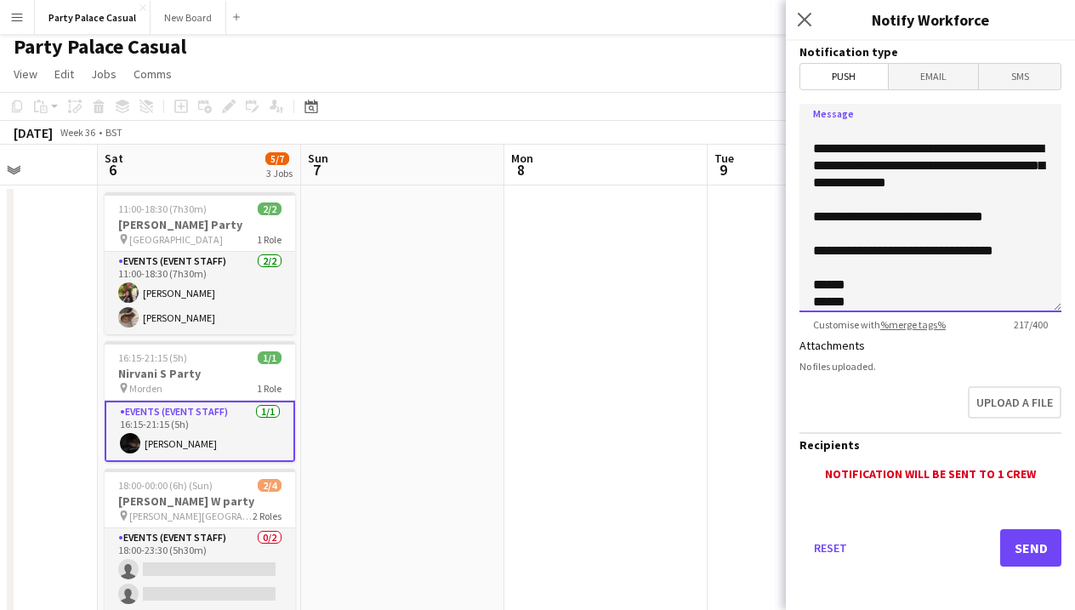
type textarea "**********"
click at [1032, 552] on button "Send" at bounding box center [1030, 547] width 61 height 37
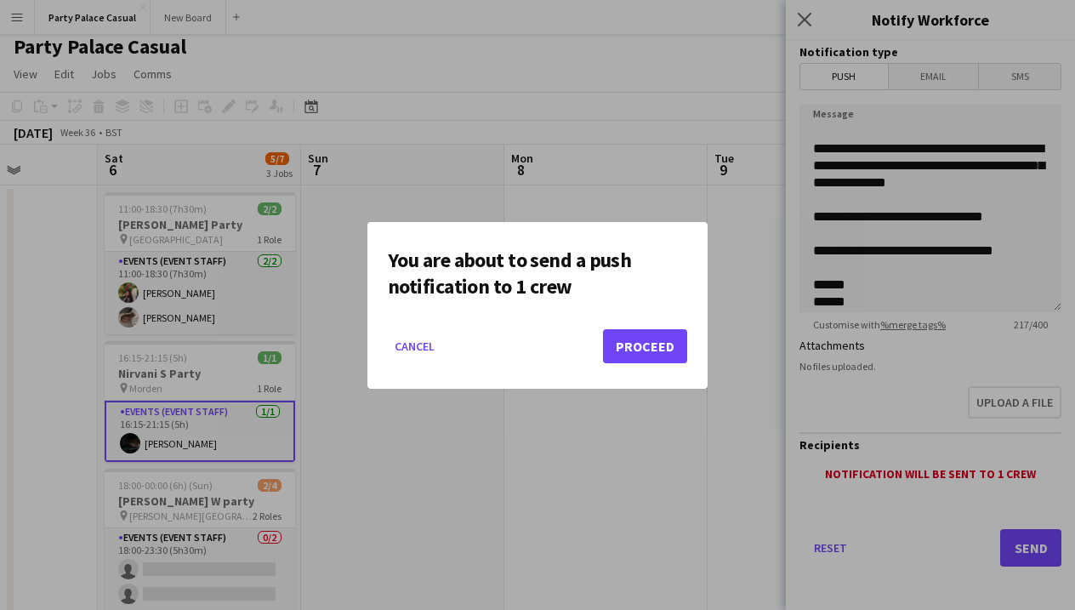
click at [646, 343] on button "Proceed" at bounding box center [645, 346] width 84 height 34
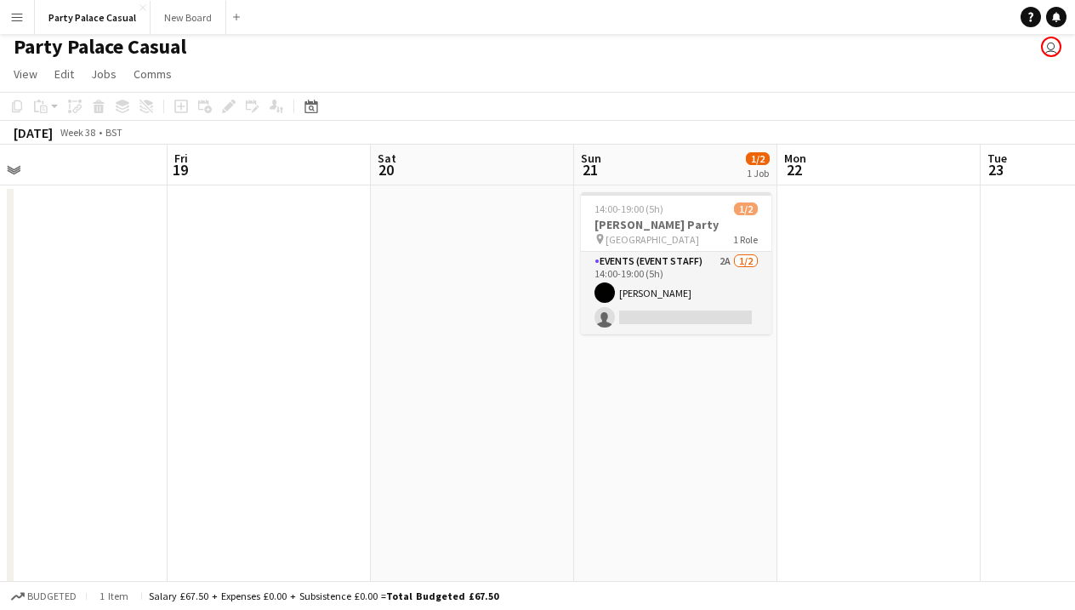
scroll to position [0, 655]
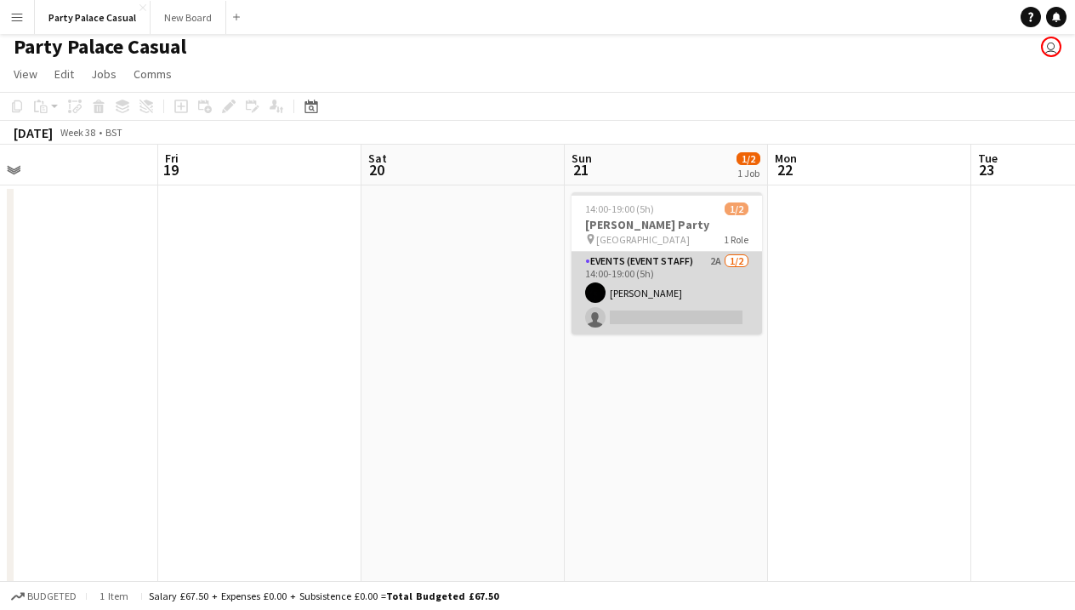
click at [656, 268] on app-card-role "Events (Event Staff) 2A [DATE] 14:00-19:00 (5h) [PERSON_NAME] single-neutral-ac…" at bounding box center [666, 293] width 190 height 82
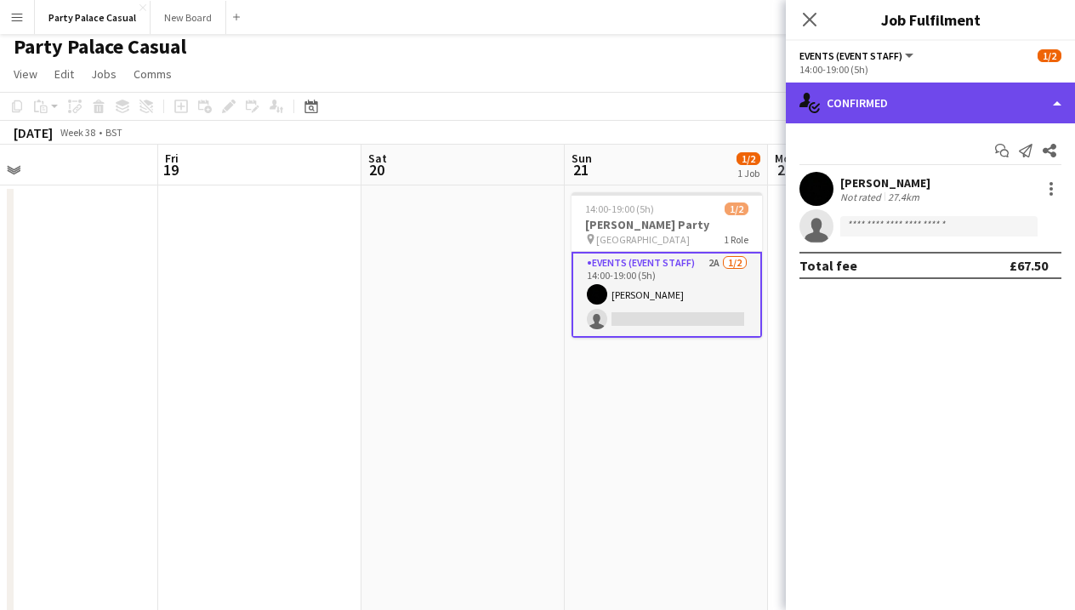
click at [960, 107] on div "single-neutral-actions-check-2 Confirmed" at bounding box center [929, 102] width 289 height 41
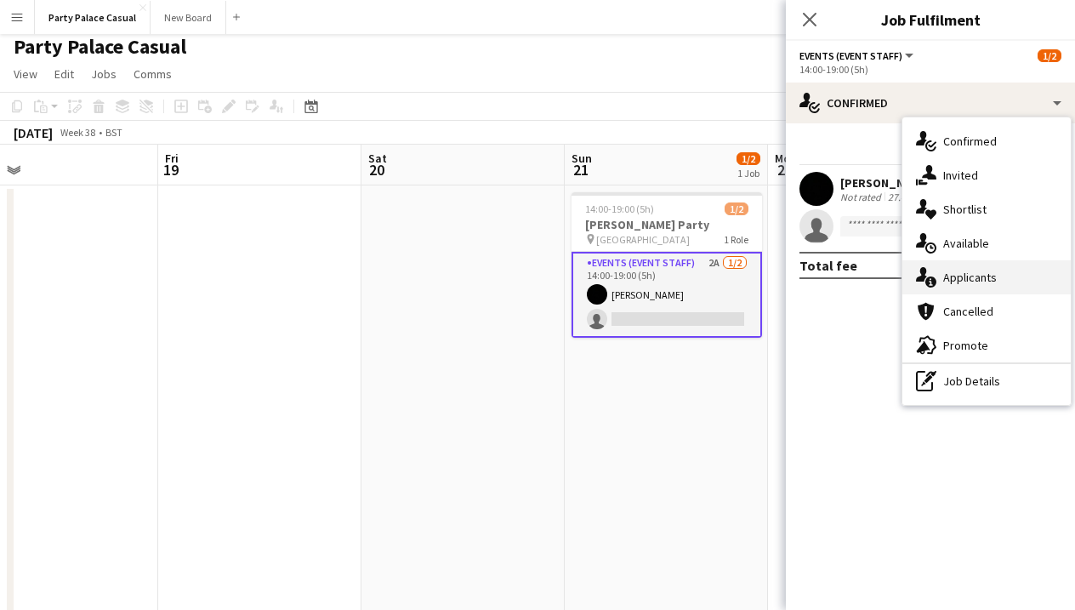
click at [999, 282] on div "single-neutral-actions-information Applicants" at bounding box center [986, 277] width 168 height 34
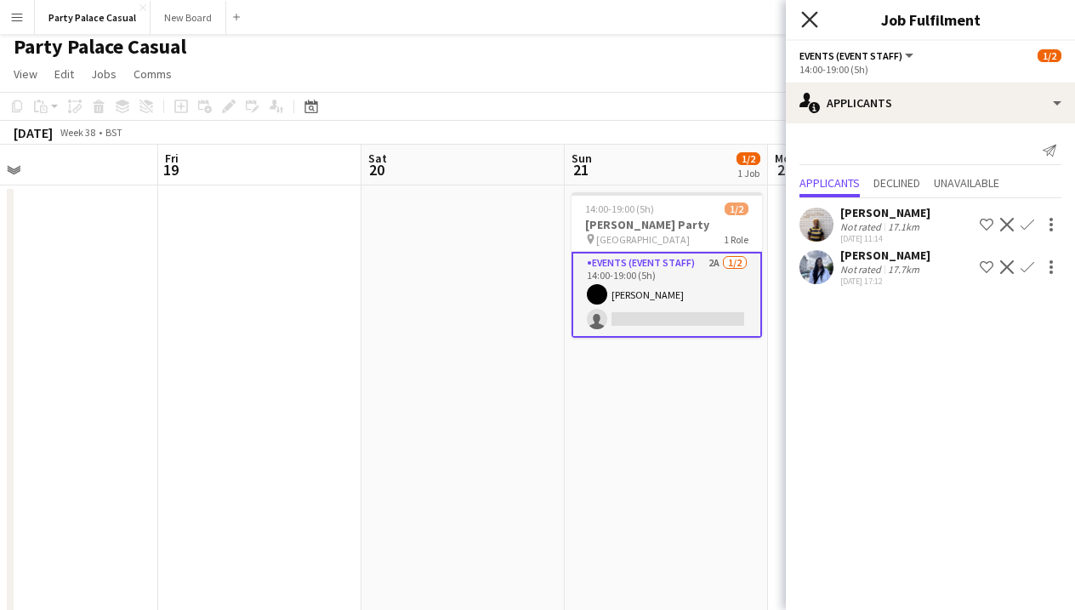
click at [811, 25] on icon "Close pop-in" at bounding box center [809, 19] width 16 height 16
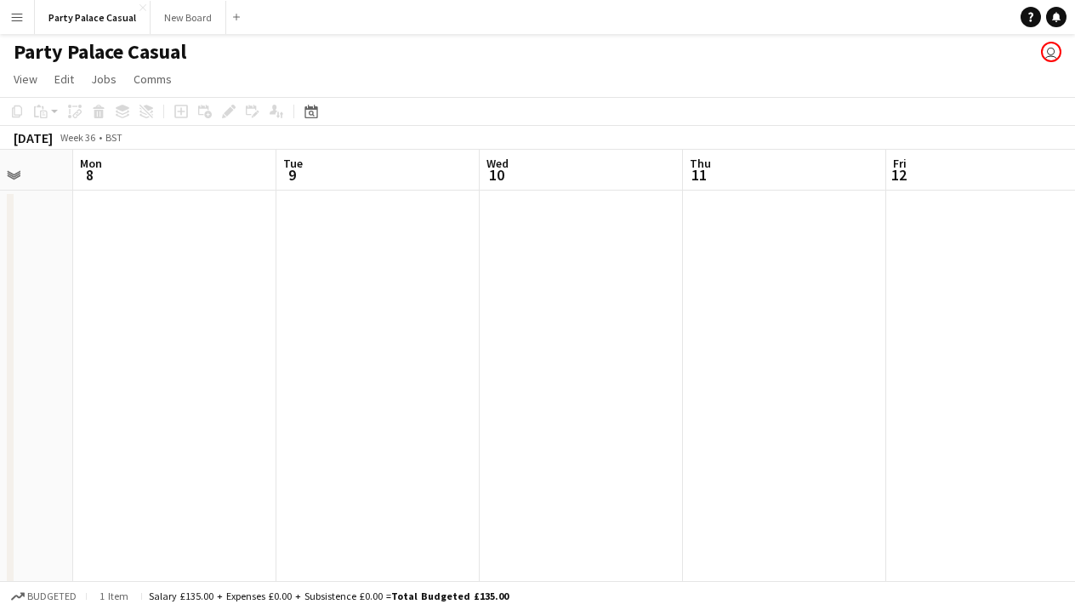
scroll to position [0, 739]
click at [24, 83] on span "View" at bounding box center [26, 78] width 24 height 15
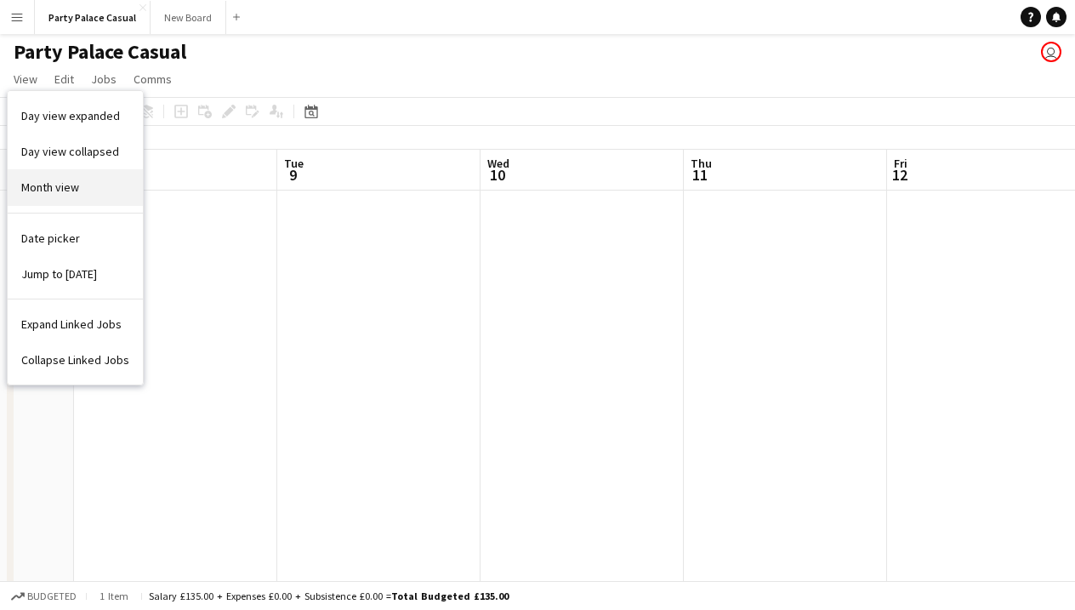
click at [77, 191] on span "Month view" at bounding box center [50, 186] width 58 height 15
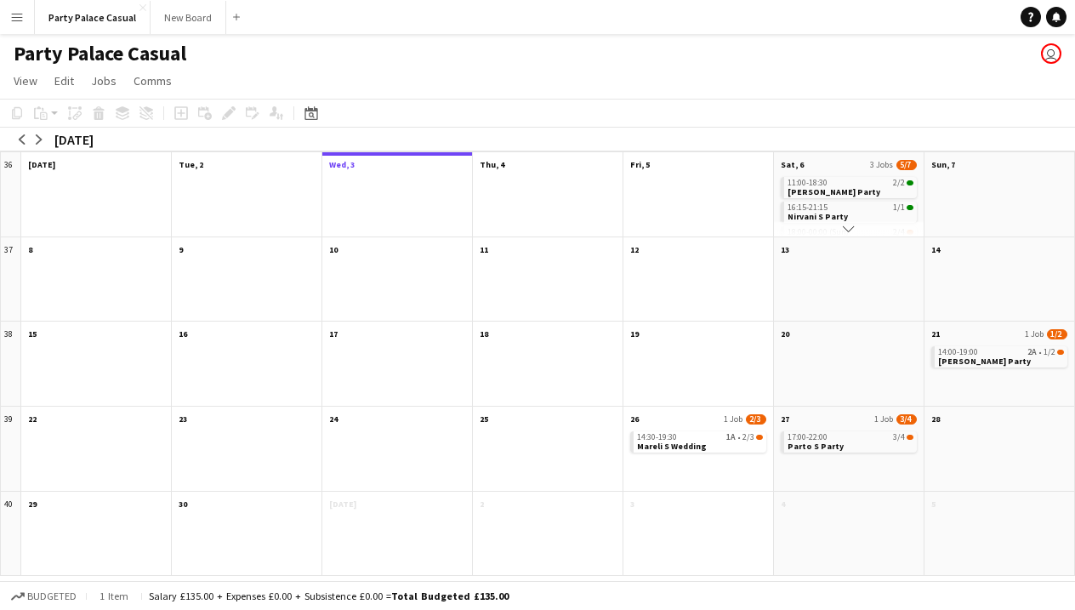
scroll to position [0, 0]
click at [855, 230] on button "Scroll down" at bounding box center [849, 228] width 150 height 15
click at [853, 229] on app-icon "Scroll down" at bounding box center [848, 229] width 12 height 12
click at [850, 227] on app-icon "Scroll down" at bounding box center [848, 229] width 12 height 12
